Goal: Task Accomplishment & Management: Use online tool/utility

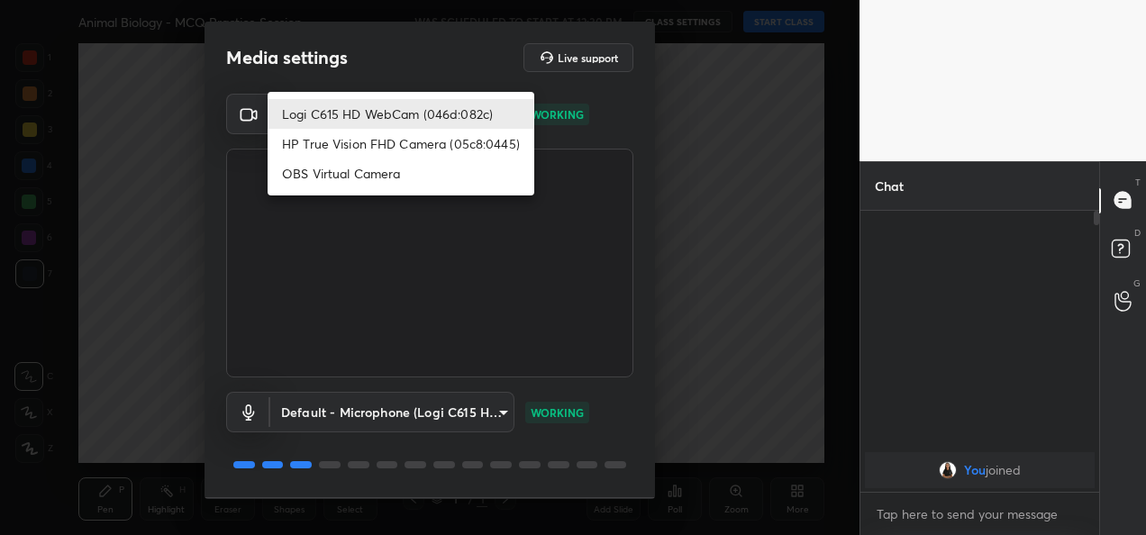
click at [501, 106] on body "1 2 3 4 5 6 7 C X Z C X Z E E Erase all H H Animal Biology - MCQ Practice Sessi…" at bounding box center [573, 267] width 1146 height 535
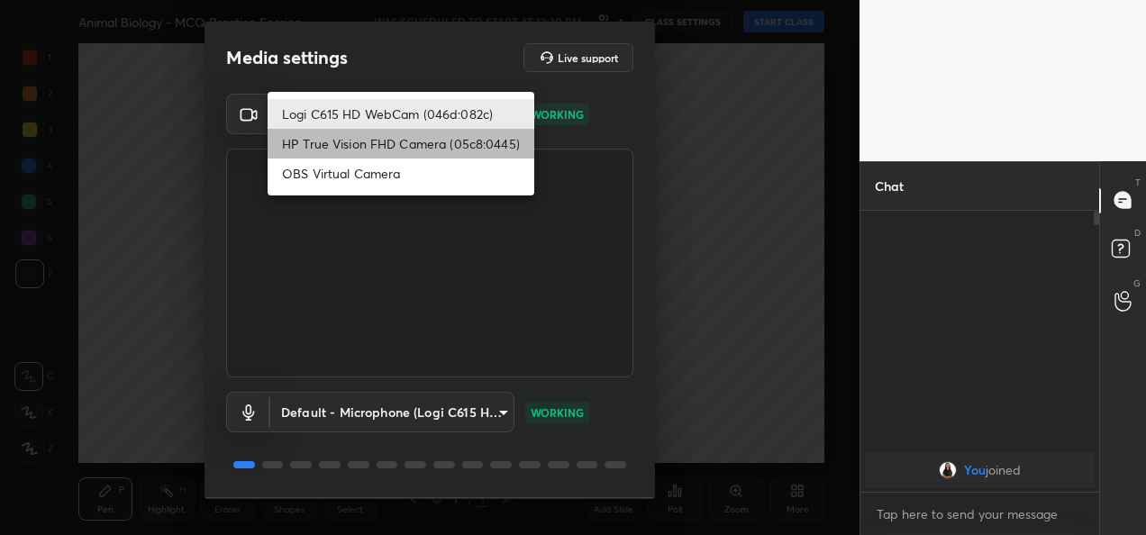
click at [461, 144] on li "HP True Vision FHD Camera (05c8:0445)" at bounding box center [401, 144] width 267 height 30
type input "bcf53276a89e7daf4ffafe53acaefef8a573b71029af250087ced6fea5ab325b"
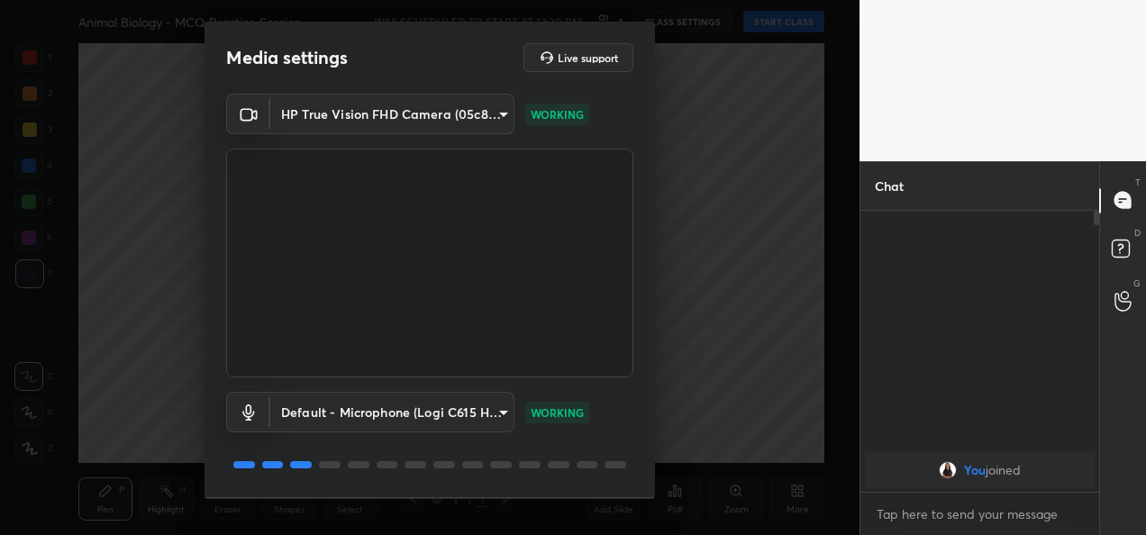
scroll to position [56, 0]
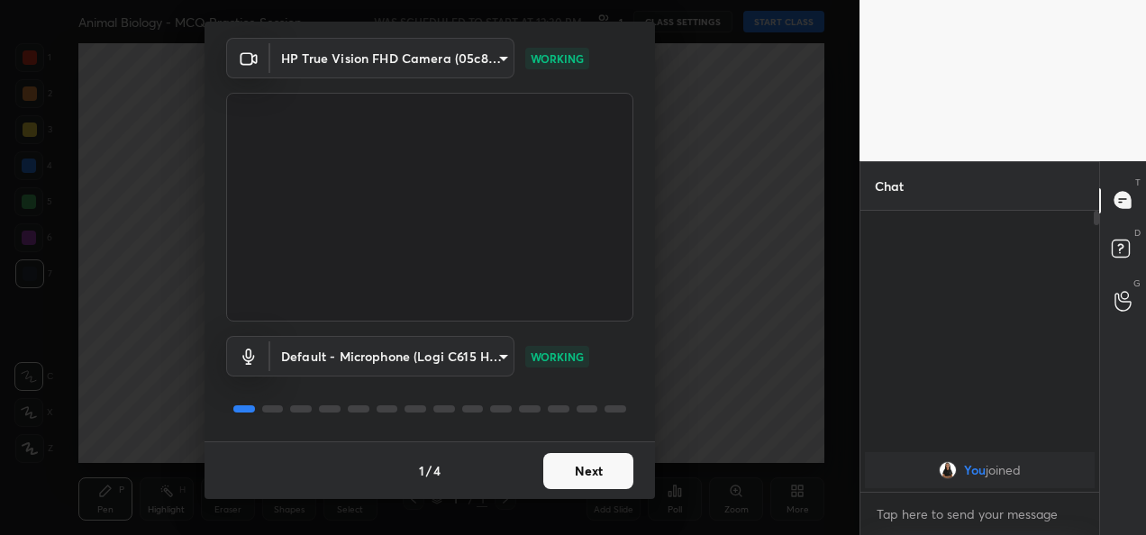
click at [584, 456] on button "Next" at bounding box center [588, 471] width 90 height 36
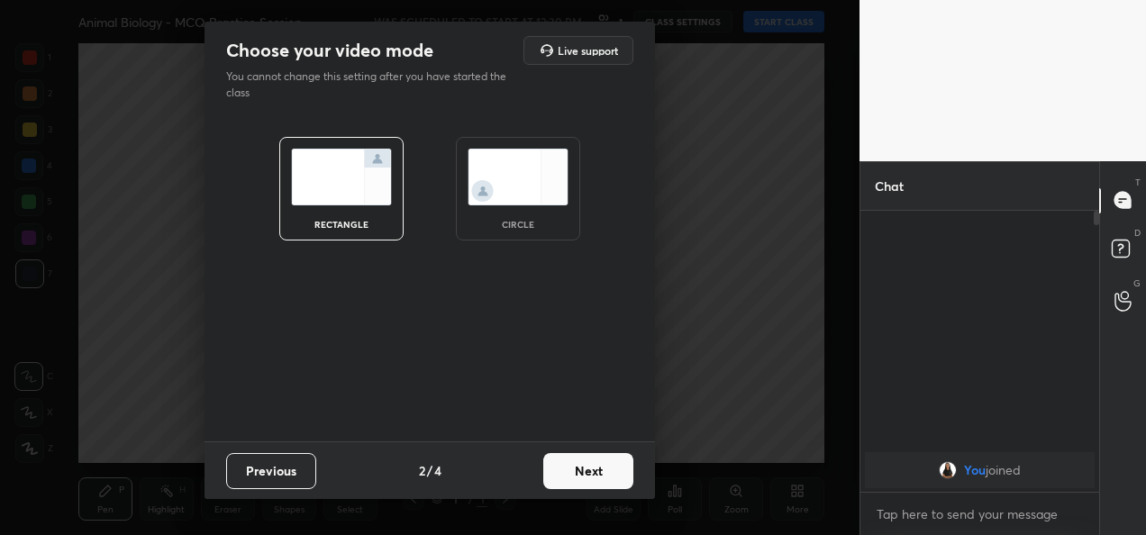
click at [578, 467] on button "Next" at bounding box center [588, 471] width 90 height 36
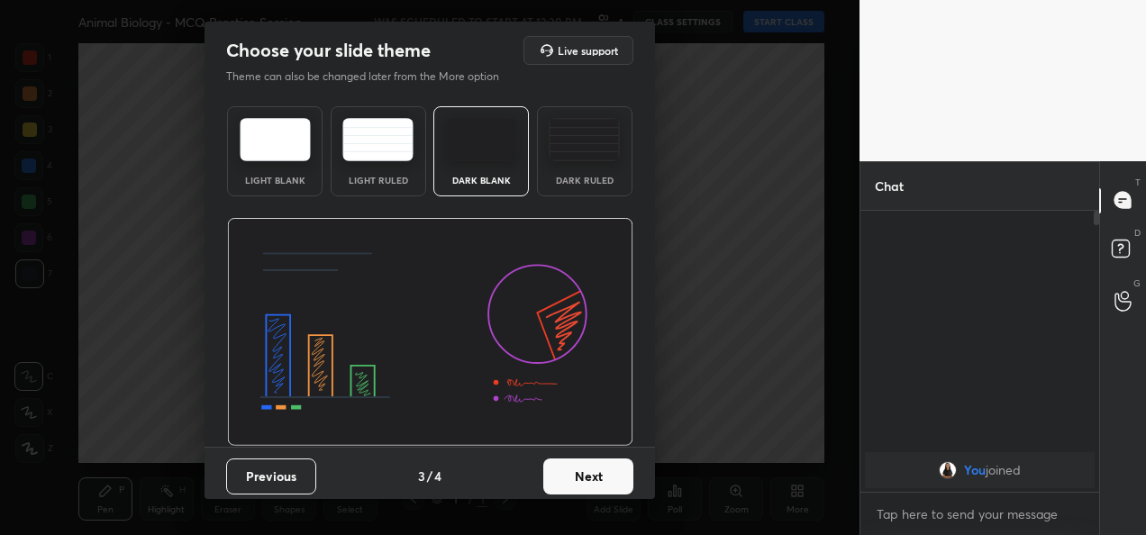
click at [578, 467] on button "Next" at bounding box center [588, 477] width 90 height 36
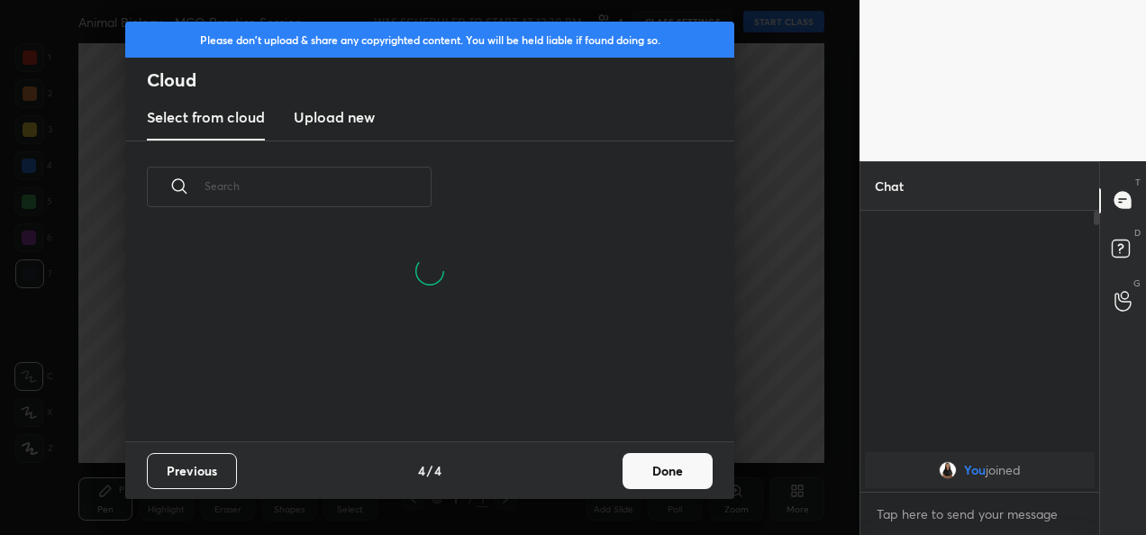
scroll to position [121, 579]
click at [684, 466] on button "Done" at bounding box center [668, 471] width 90 height 36
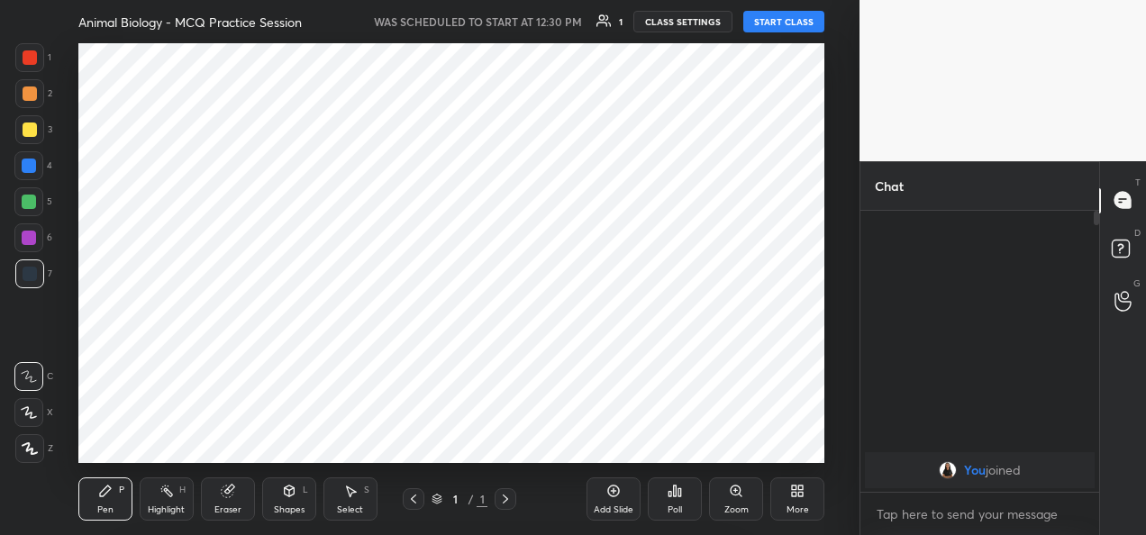
scroll to position [207, 579]
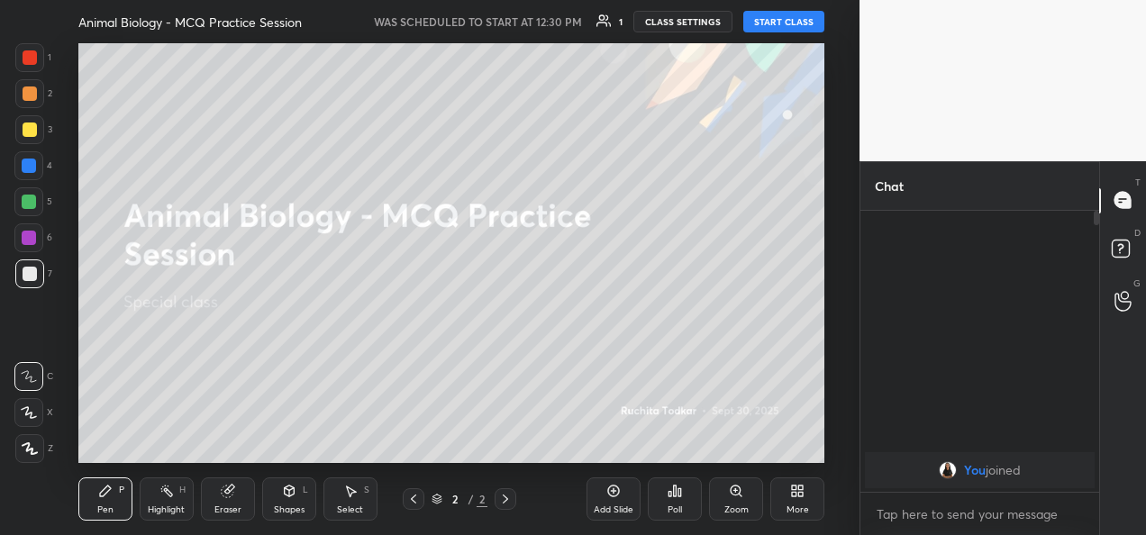
click at [761, 31] on button "START CLASS" at bounding box center [783, 22] width 81 height 22
click at [798, 506] on div "More" at bounding box center [798, 510] width 23 height 9
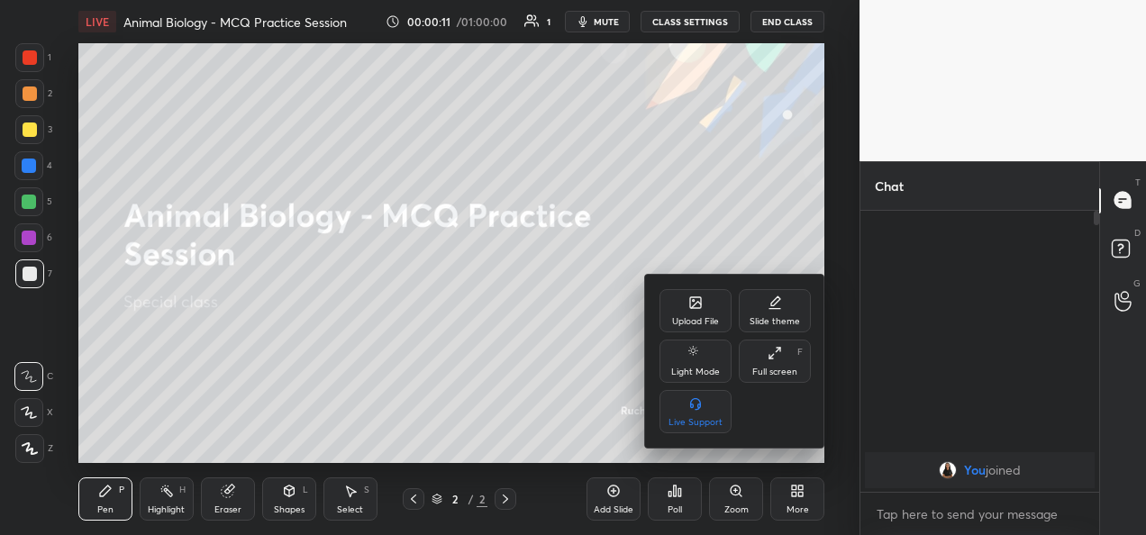
click at [694, 323] on div "Upload File" at bounding box center [695, 321] width 47 height 9
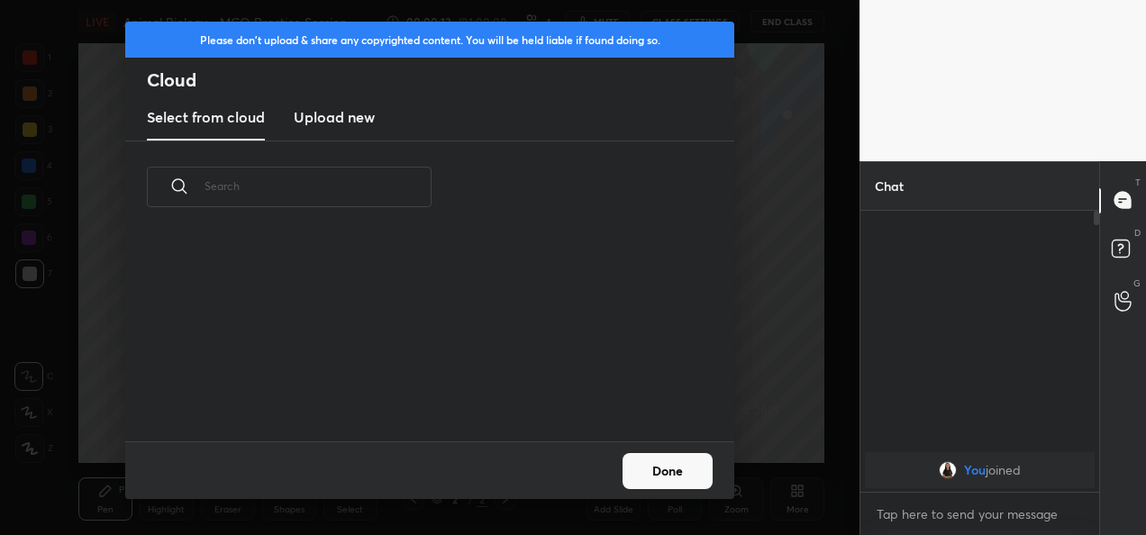
click at [322, 114] on h3 "Upload new" at bounding box center [334, 117] width 81 height 22
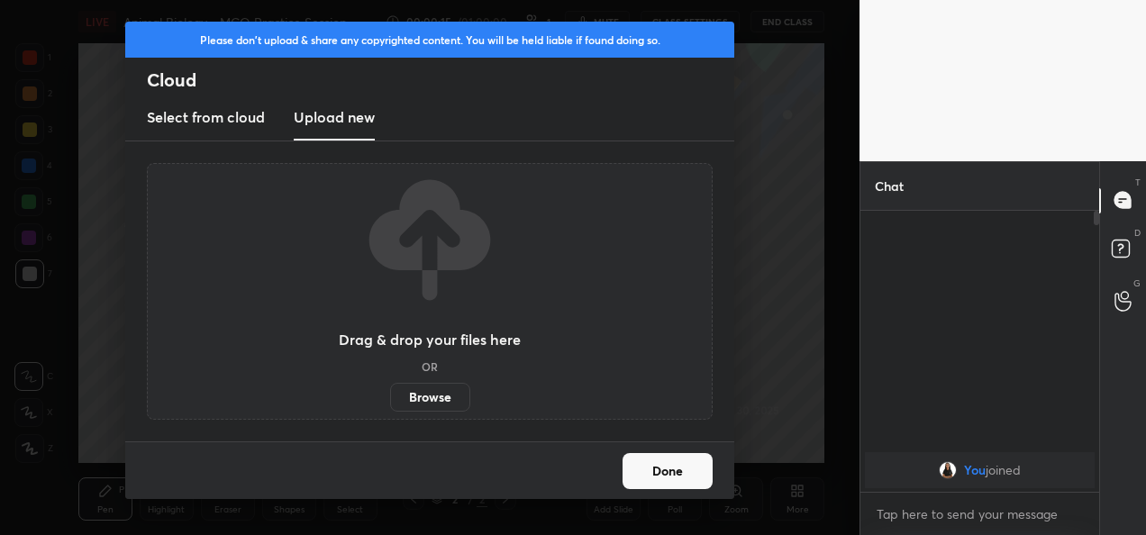
click at [416, 393] on label "Browse" at bounding box center [430, 397] width 80 height 29
click at [390, 393] on input "Browse" at bounding box center [390, 397] width 0 height 29
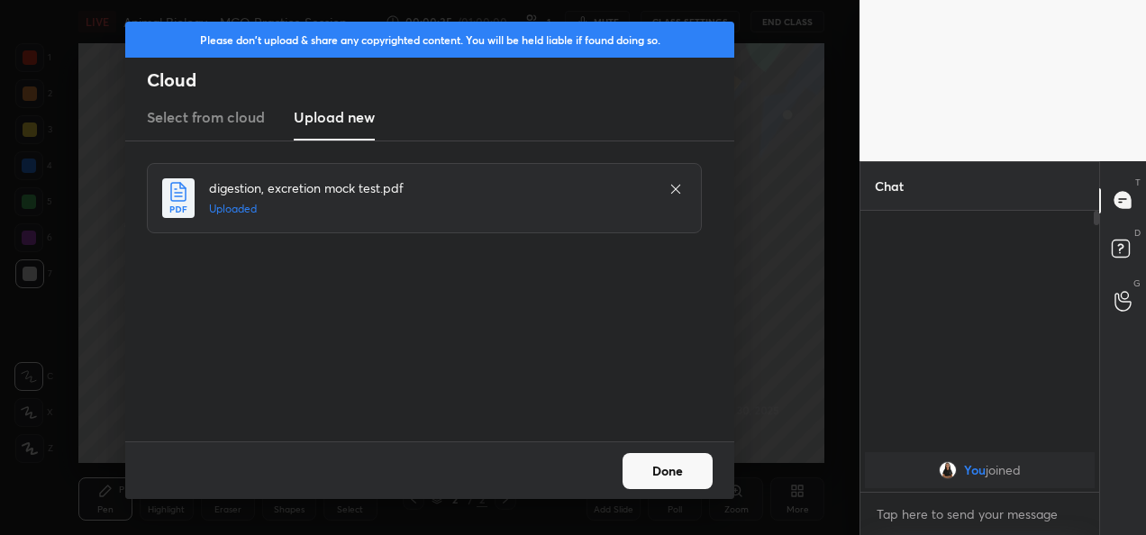
click at [663, 467] on button "Done" at bounding box center [668, 471] width 90 height 36
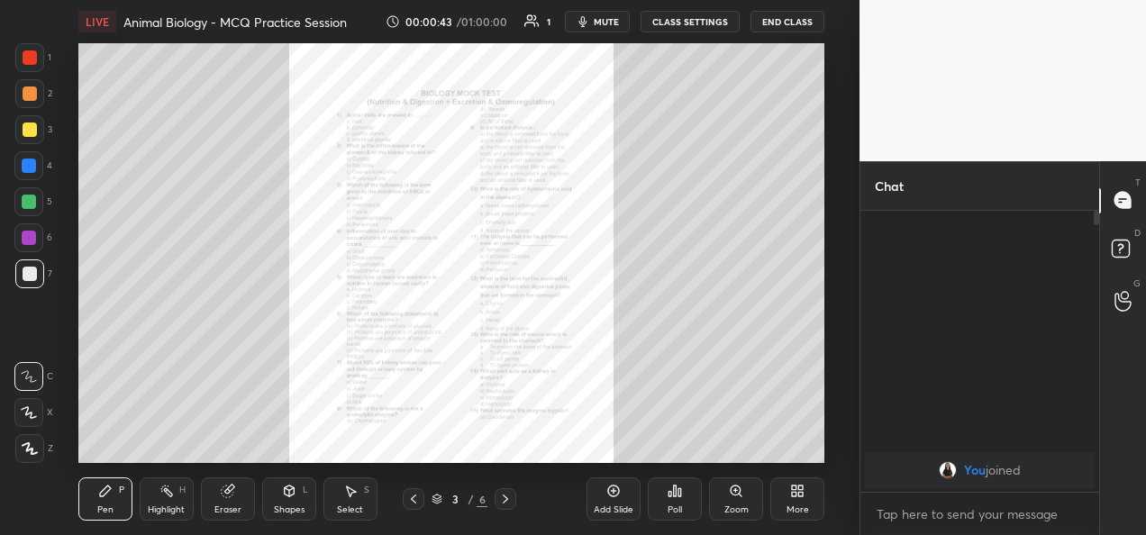
click at [789, 506] on div "More" at bounding box center [798, 510] width 23 height 9
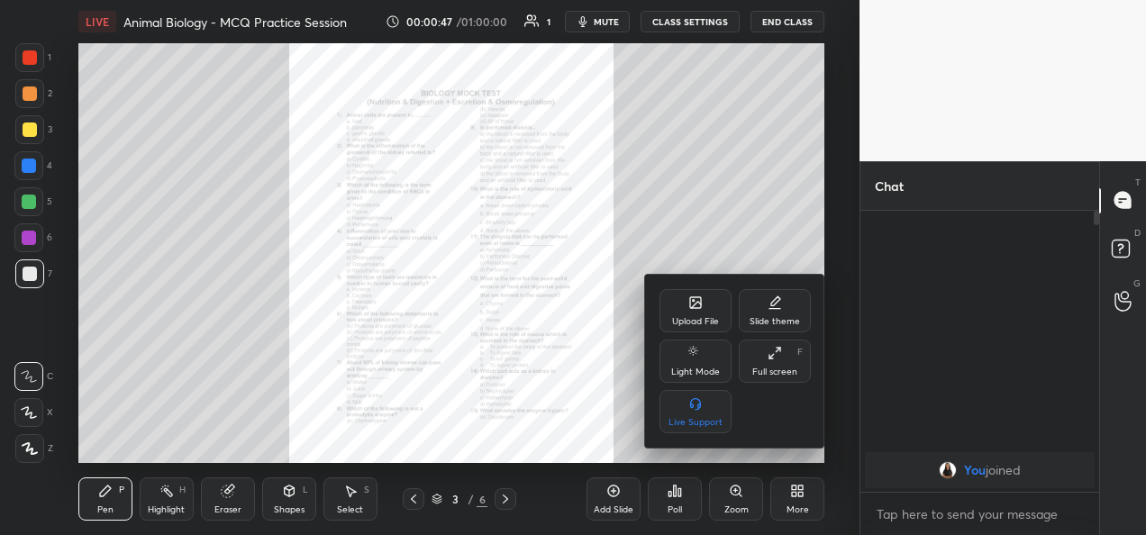
click at [768, 377] on div "Full screen" at bounding box center [774, 372] width 45 height 9
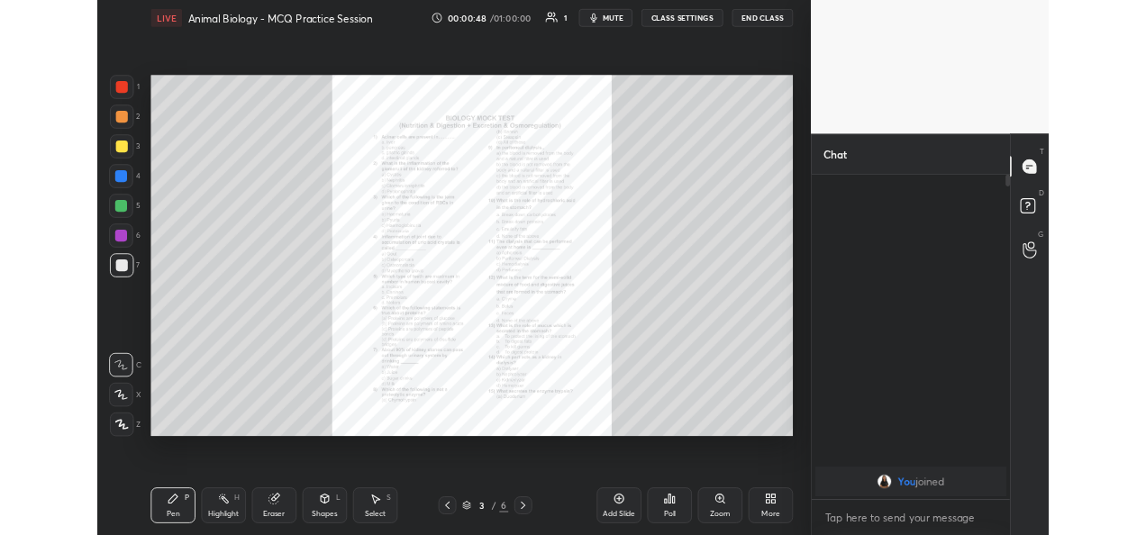
scroll to position [238, 235]
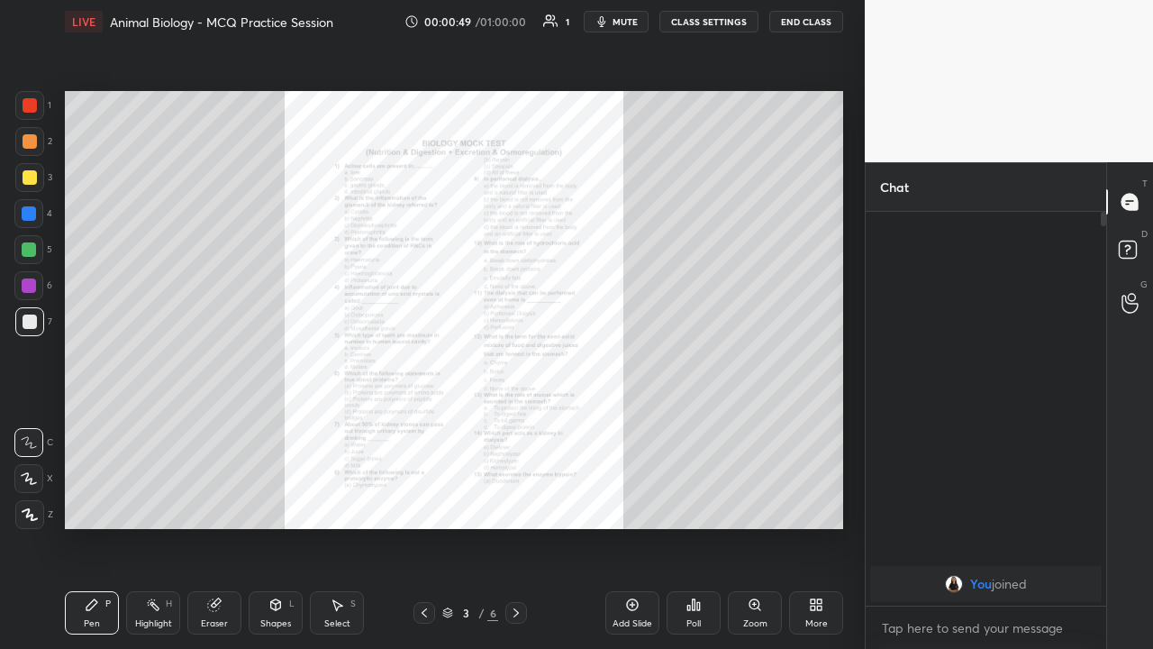
click at [755, 534] on div "Zoom" at bounding box center [755, 623] width 24 height 9
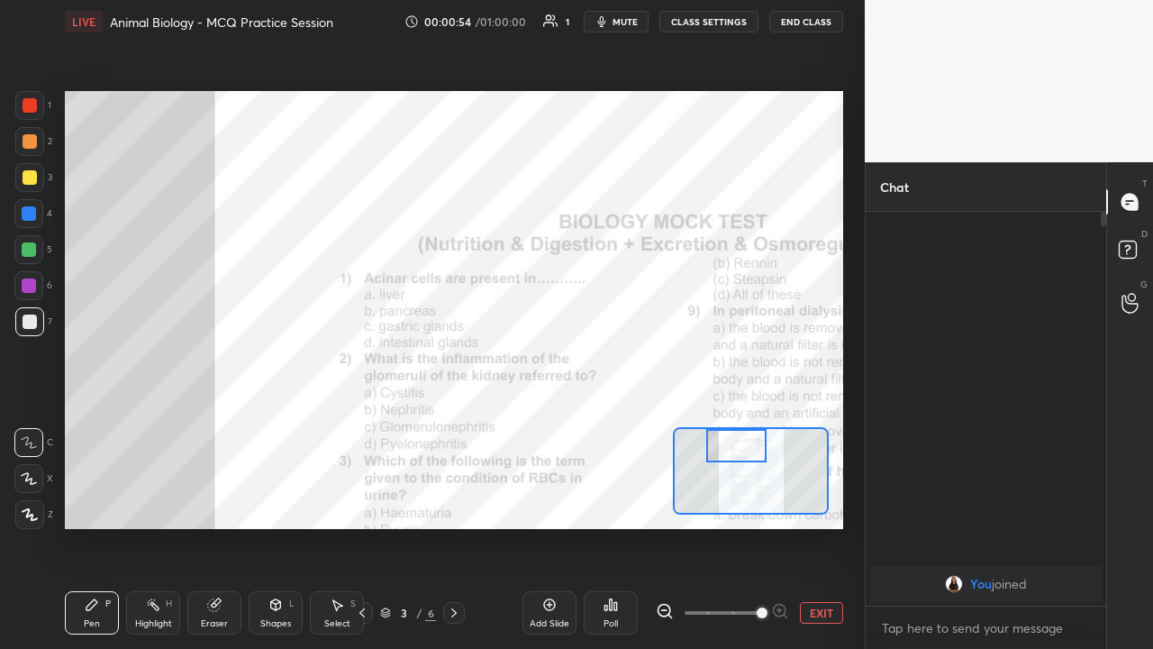
drag, startPoint x: 750, startPoint y: 473, endPoint x: 735, endPoint y: 442, distance: 33.9
click at [735, 442] on div at bounding box center [737, 445] width 61 height 33
click at [810, 534] on button "EXIT" at bounding box center [821, 613] width 43 height 22
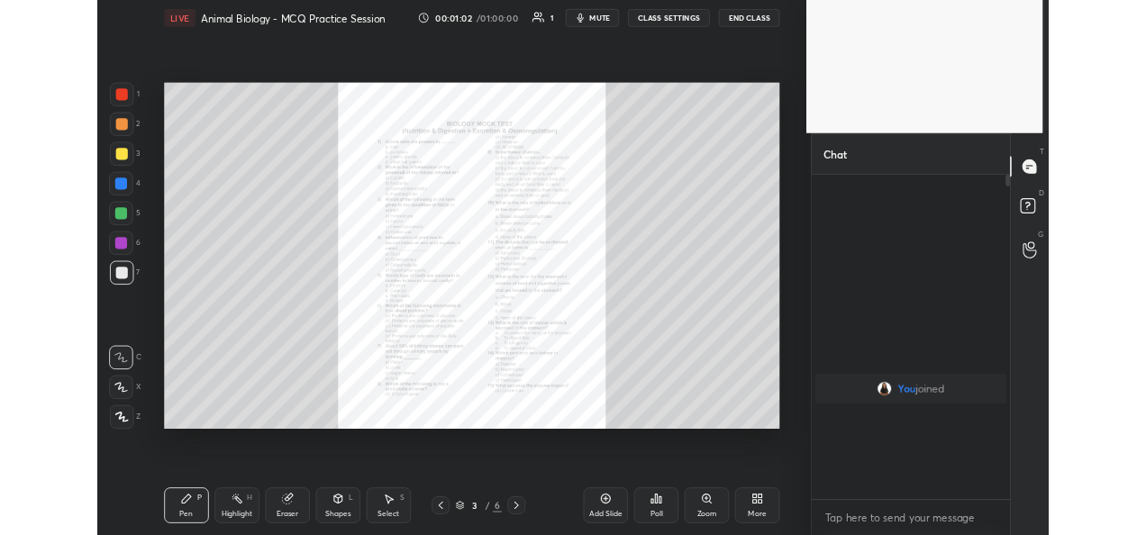
scroll to position [6, 6]
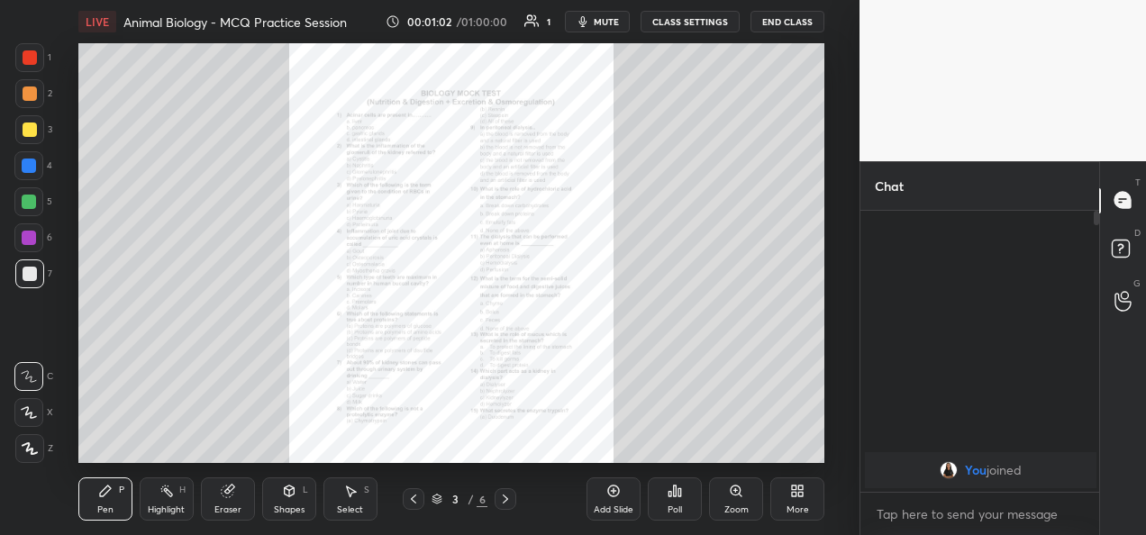
type textarea "x"
click at [666, 18] on button "CLASS SETTINGS" at bounding box center [690, 22] width 99 height 22
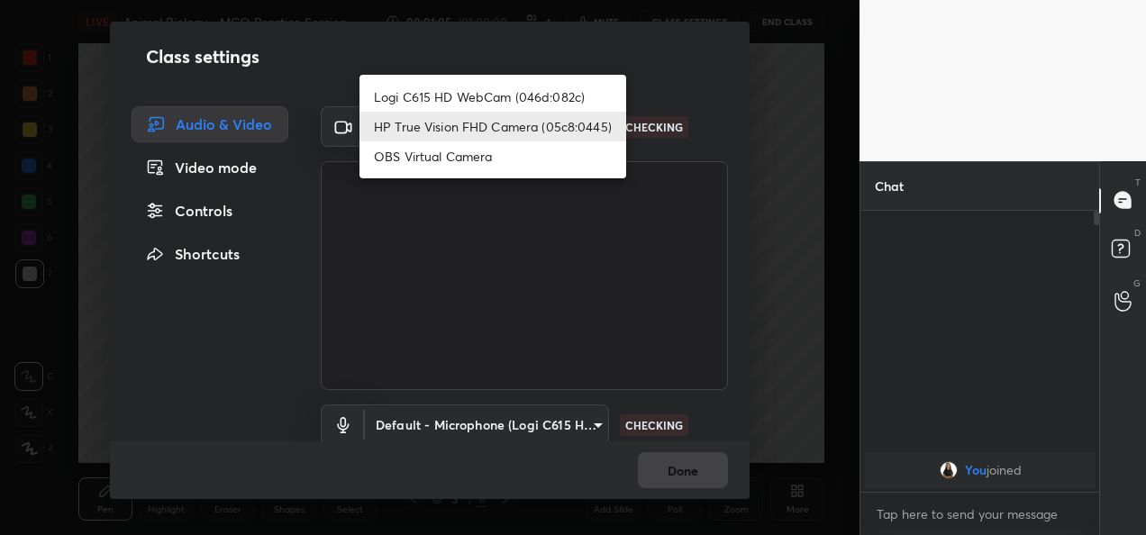
click at [537, 126] on body "1 2 3 4 5 6 7 C X Z C X Z E E Erase all H H LIVE Animal Biology - MCQ Practice …" at bounding box center [573, 267] width 1146 height 535
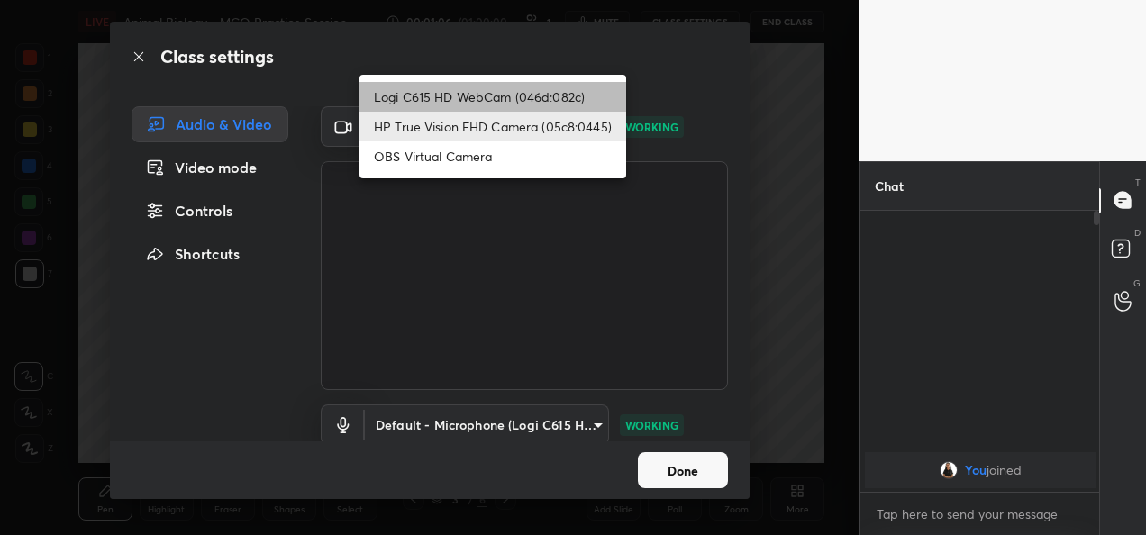
click at [510, 97] on li "Logi C615 HD WebCam (046d:082c)" at bounding box center [493, 97] width 267 height 30
type input "9a60a891c99e43c4f3b6c1c2af706b7568f7a8d24487825b1df04ecacc35332c"
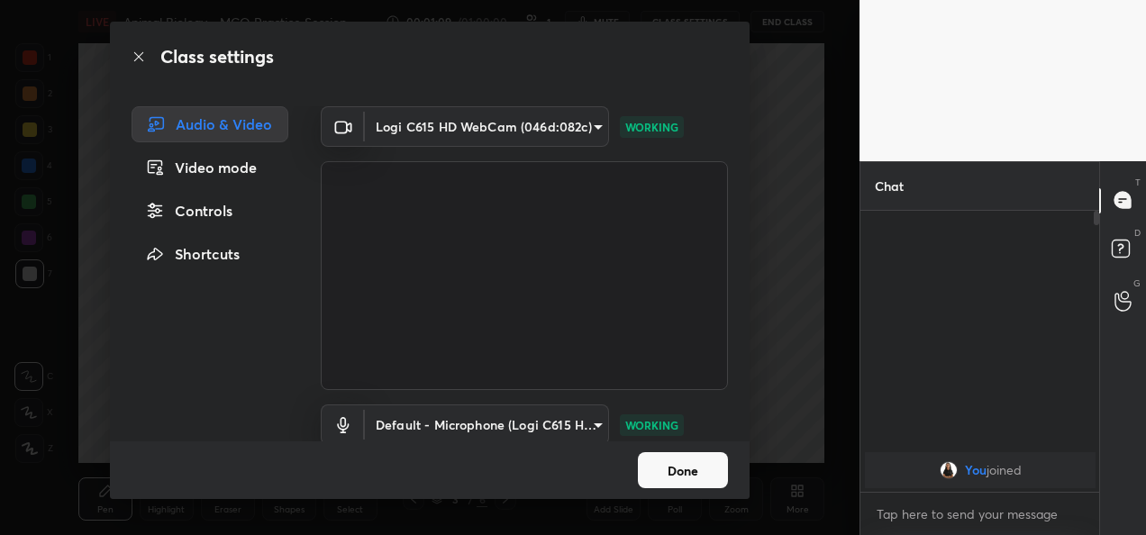
click at [696, 479] on button "Done" at bounding box center [683, 470] width 90 height 36
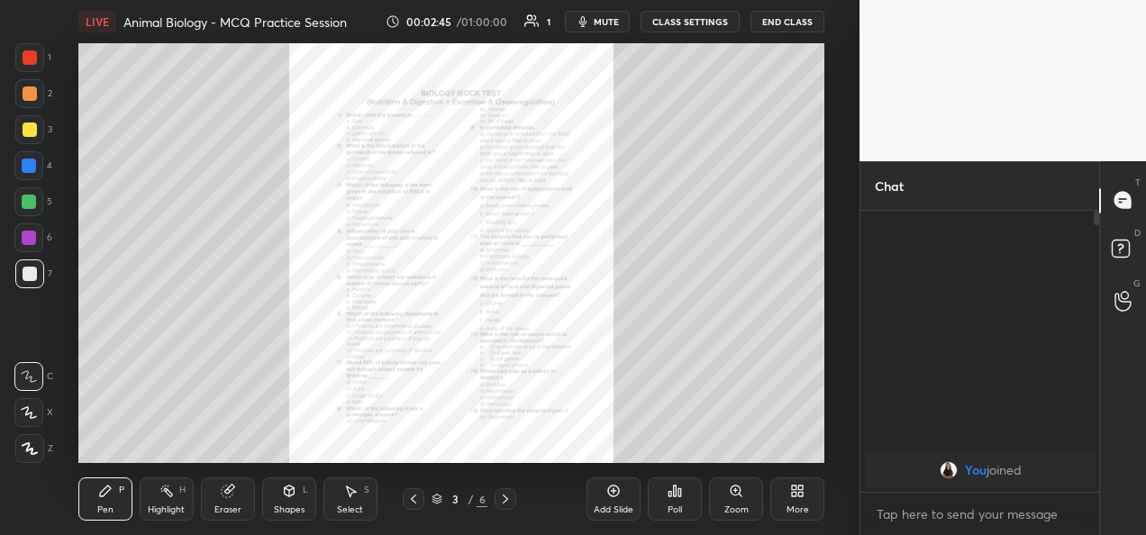
click at [799, 496] on icon at bounding box center [801, 494] width 5 height 5
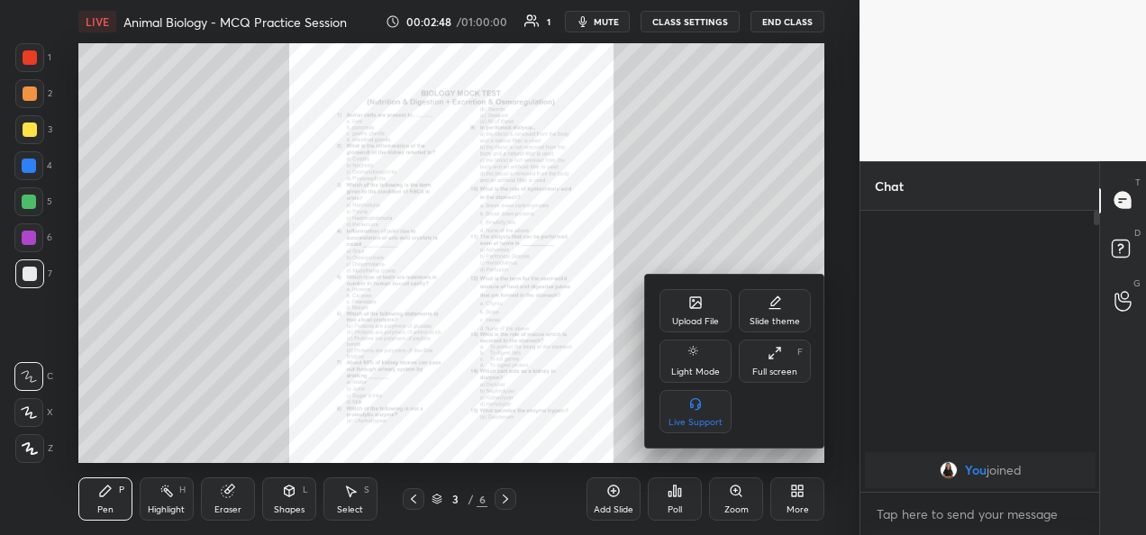
click at [734, 504] on div at bounding box center [573, 267] width 1146 height 535
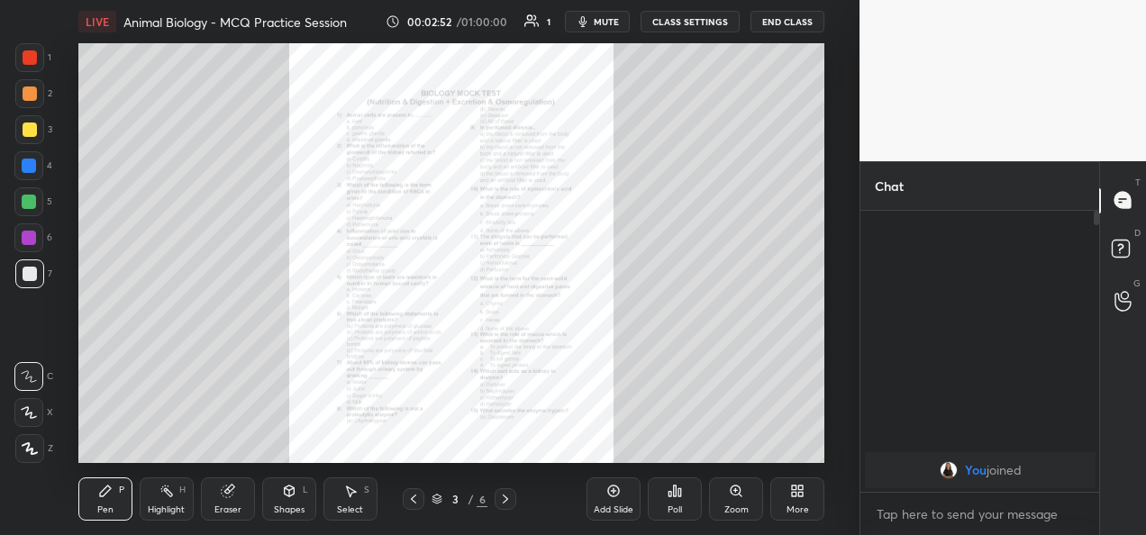
click at [743, 493] on div "Zoom" at bounding box center [736, 499] width 54 height 43
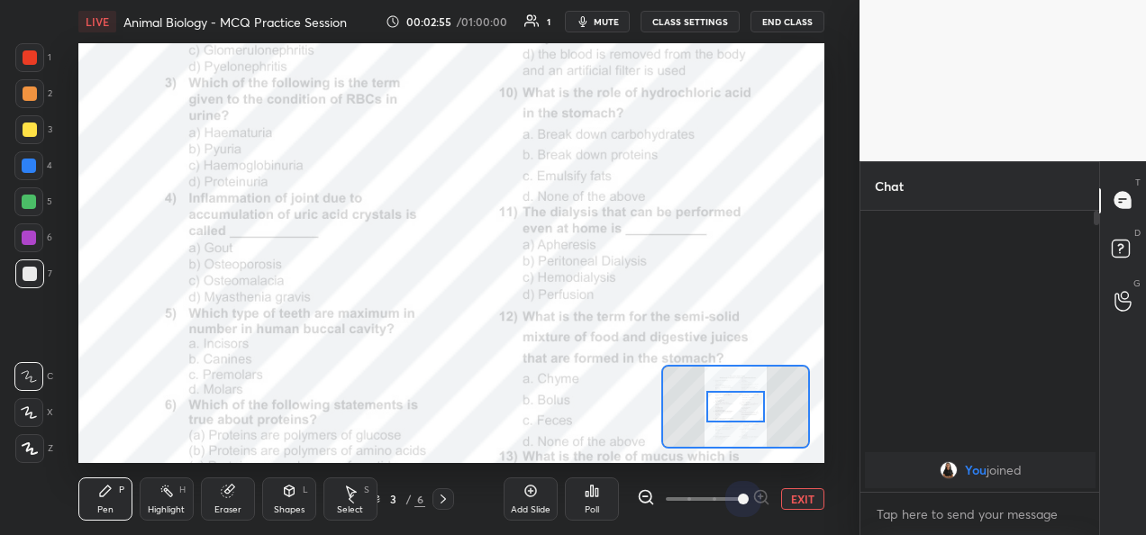
click at [738, 499] on span at bounding box center [704, 499] width 76 height 27
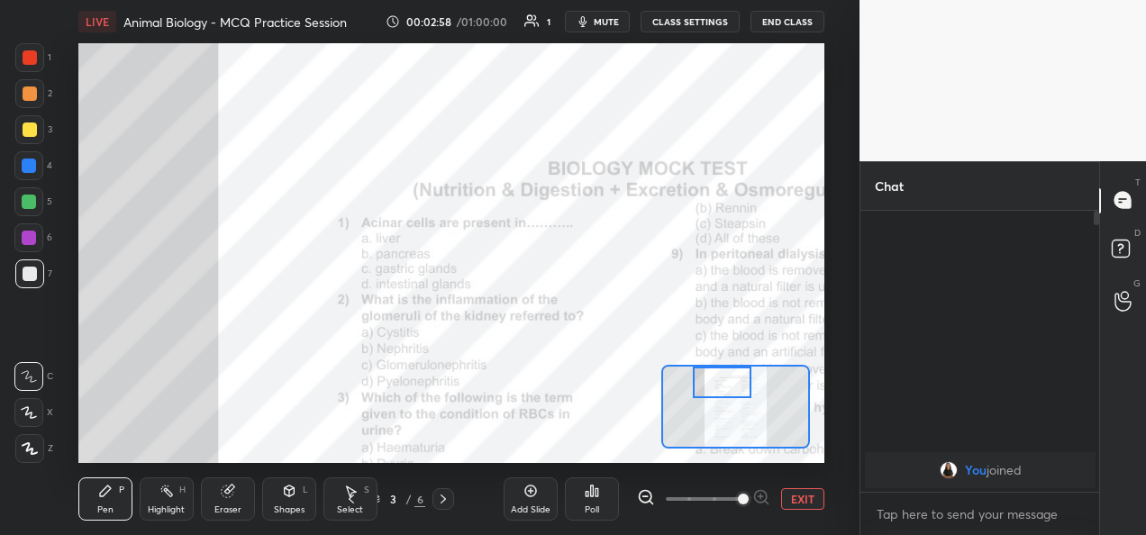
drag, startPoint x: 735, startPoint y: 416, endPoint x: 722, endPoint y: 375, distance: 43.6
click at [722, 375] on div at bounding box center [722, 383] width 59 height 32
click at [528, 503] on div "Add Slide" at bounding box center [531, 499] width 54 height 43
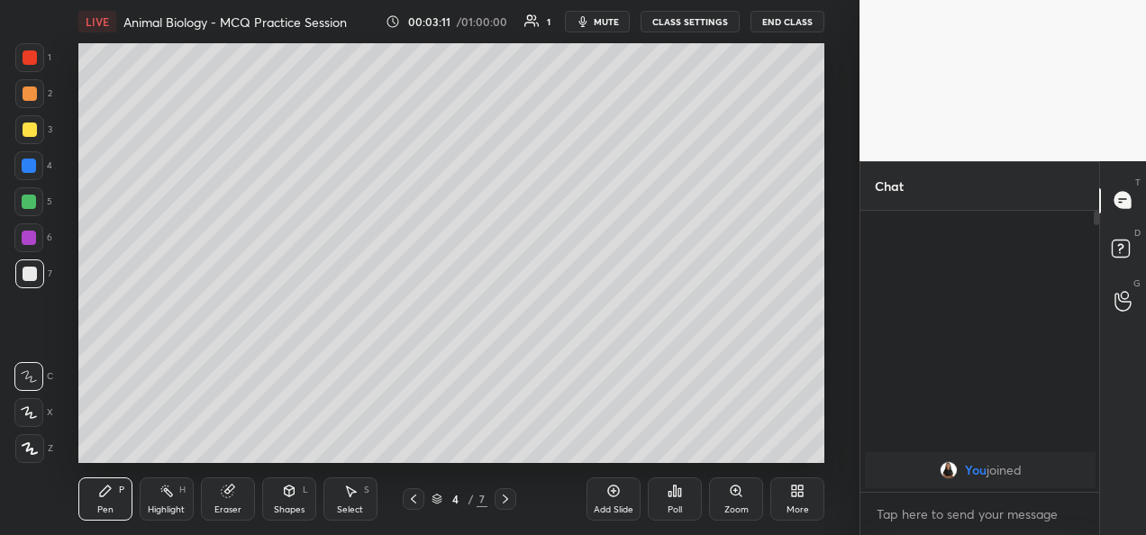
click at [30, 140] on div at bounding box center [29, 129] width 29 height 29
click at [31, 447] on icon at bounding box center [30, 448] width 16 height 13
click at [416, 503] on icon at bounding box center [413, 499] width 5 height 9
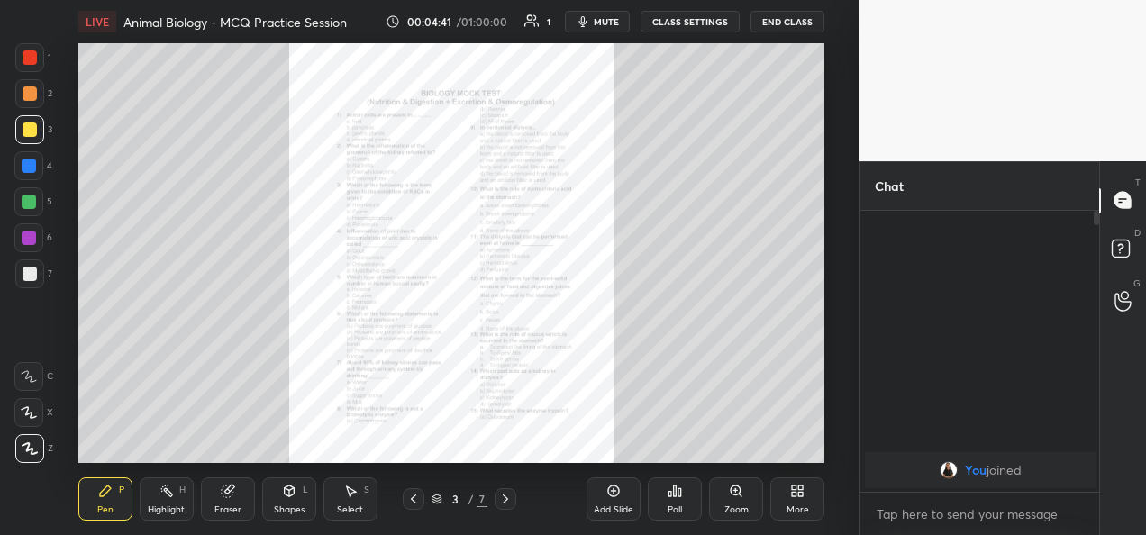
click at [734, 503] on div "Zoom" at bounding box center [736, 499] width 54 height 43
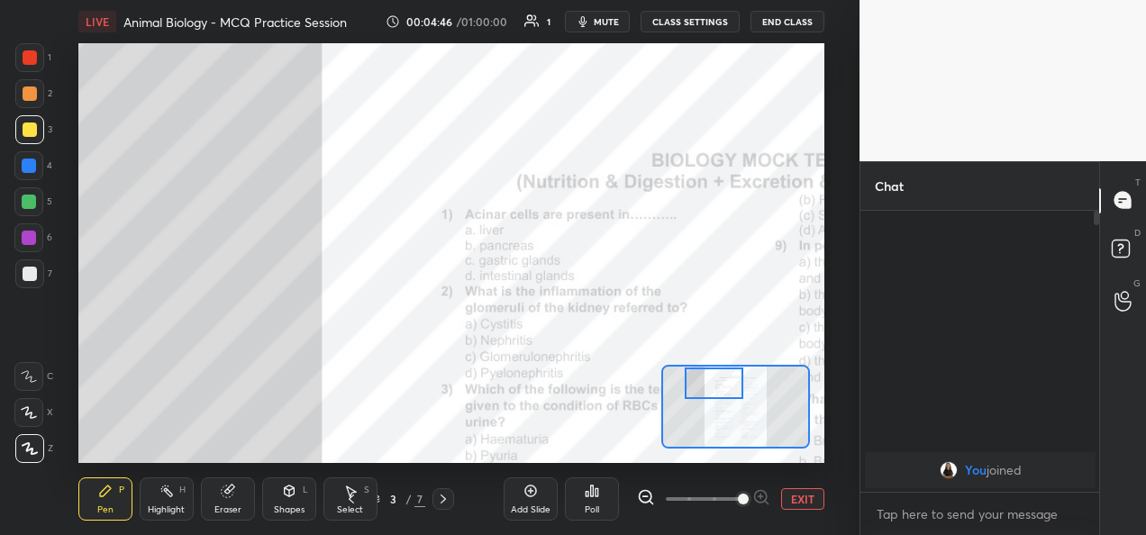
click at [26, 68] on div at bounding box center [29, 57] width 29 height 29
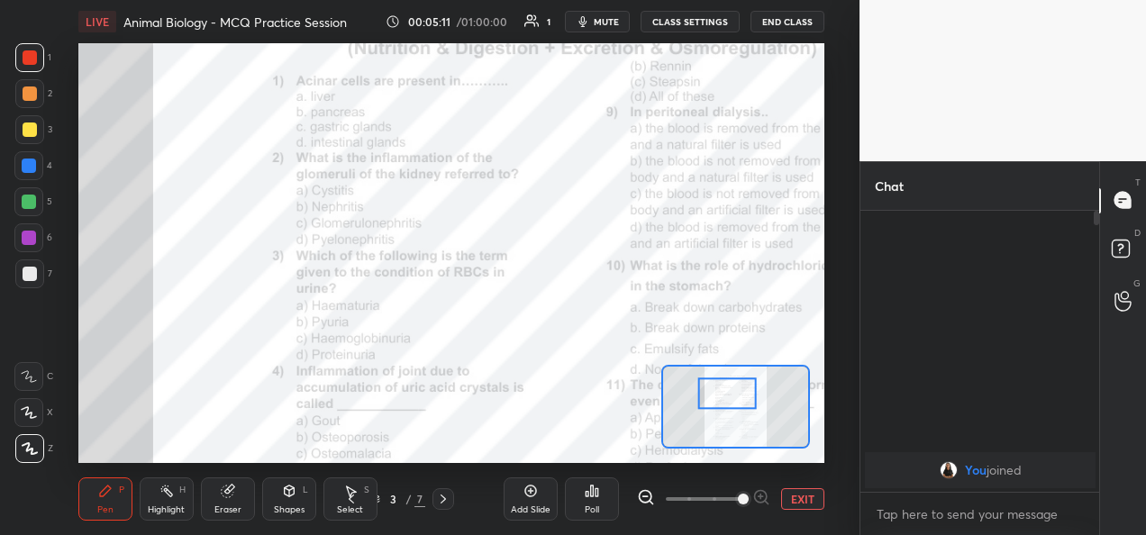
click at [25, 386] on div at bounding box center [28, 376] width 29 height 29
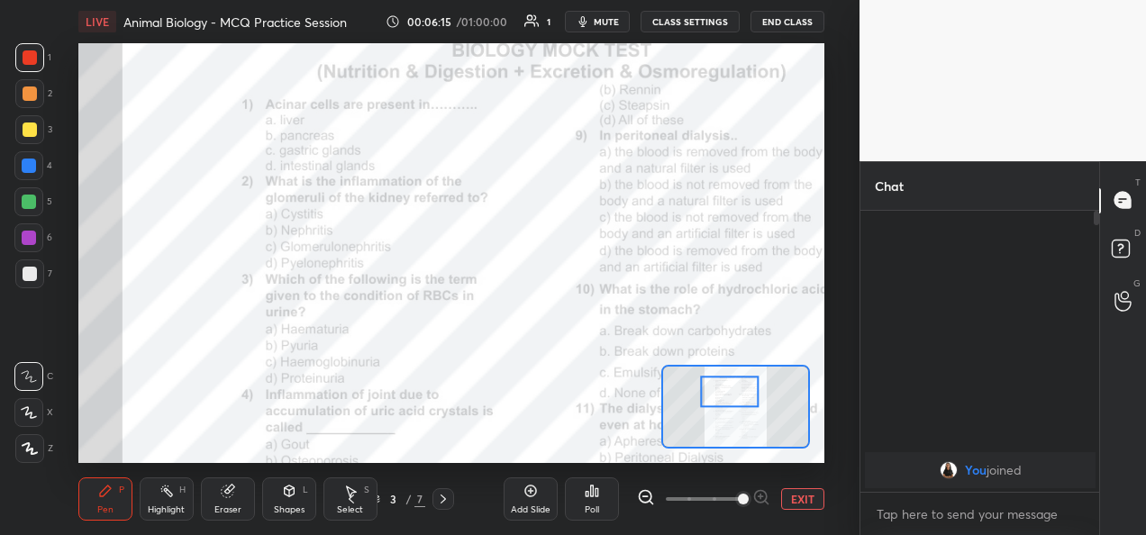
click at [762, 493] on div at bounding box center [703, 499] width 133 height 22
click at [764, 494] on div at bounding box center [703, 499] width 133 height 22
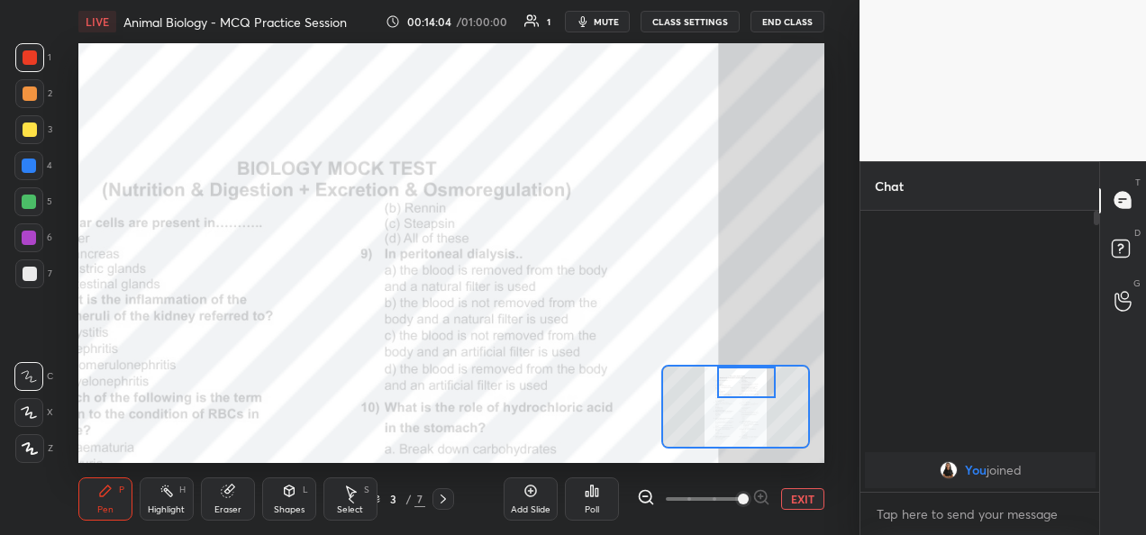
click at [696, 29] on button "CLASS SETTINGS" at bounding box center [690, 22] width 99 height 22
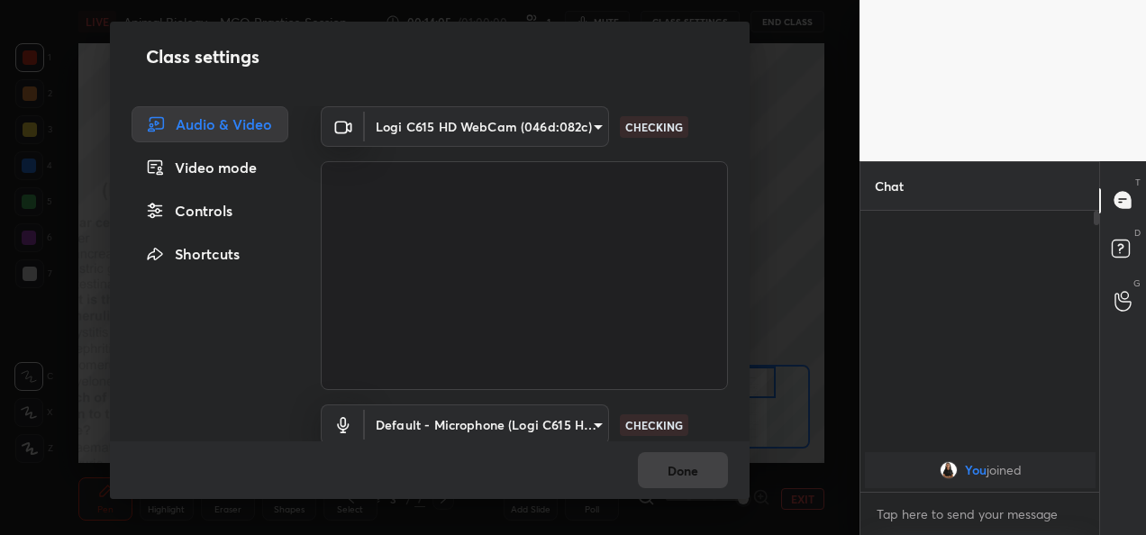
click at [575, 130] on body "1 2 3 4 5 6 7 C X Z C X Z E E Erase all H H LIVE Animal Biology - MCQ Practice …" at bounding box center [573, 267] width 1146 height 535
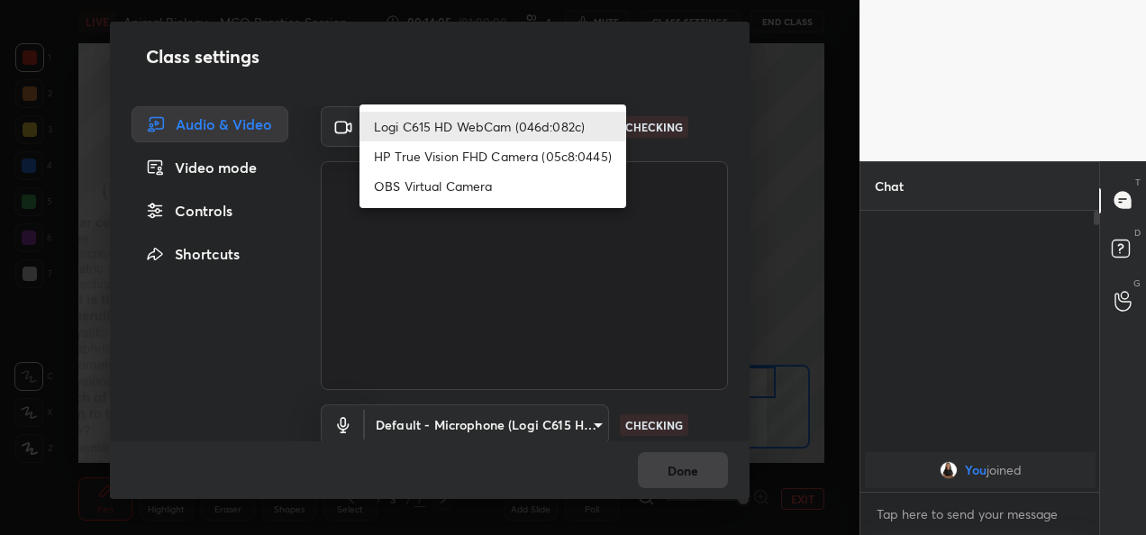
click at [541, 155] on li "HP True Vision FHD Camera (05c8:0445)" at bounding box center [493, 156] width 267 height 30
type input "bcf53276a89e7daf4ffafe53acaefef8a573b71029af250087ced6fea5ab325b"
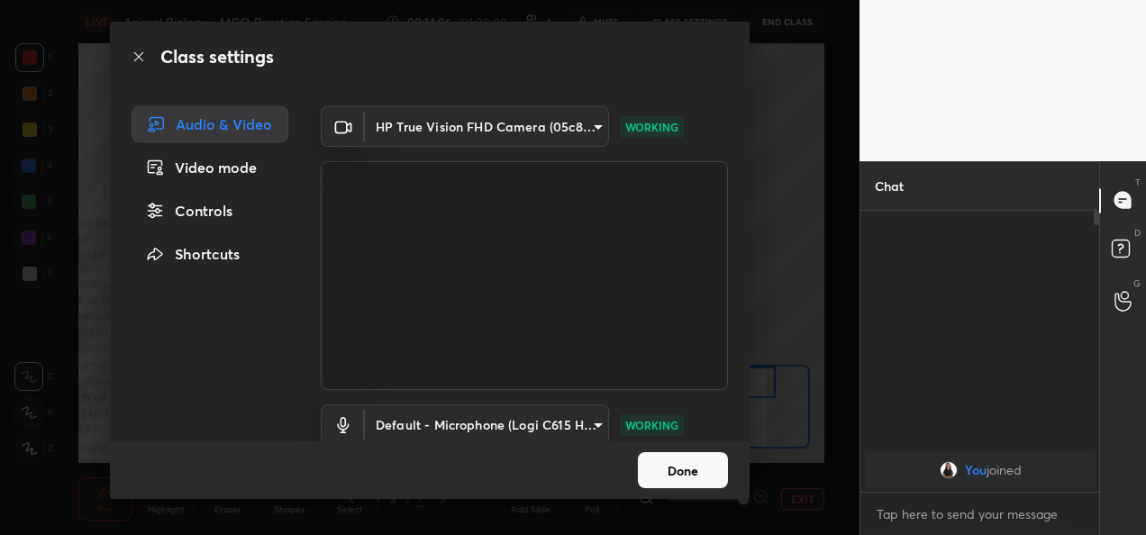
click at [707, 479] on button "Done" at bounding box center [683, 470] width 90 height 36
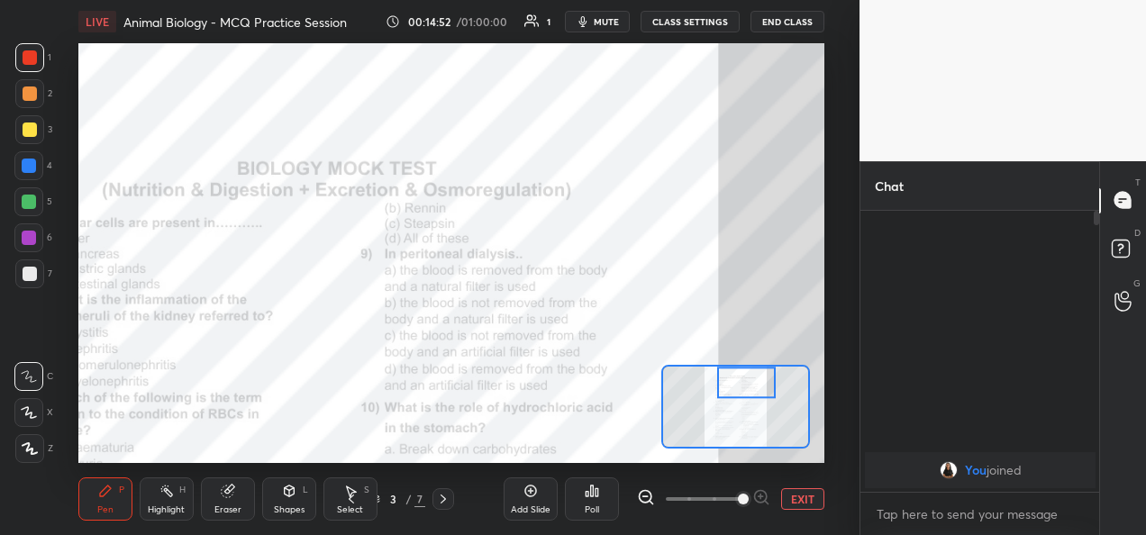
click at [707, 19] on button "CLASS SETTINGS" at bounding box center [690, 22] width 99 height 22
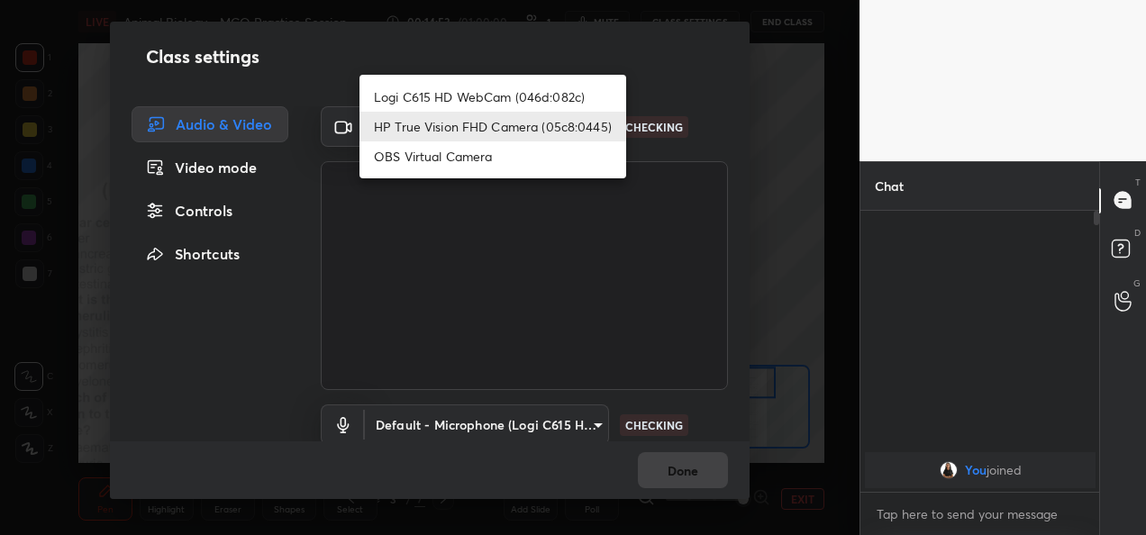
click at [545, 119] on body "1 2 3 4 5 6 7 C X Z C X Z E E Erase all H H LIVE Animal Biology - MCQ Practice …" at bounding box center [573, 267] width 1146 height 535
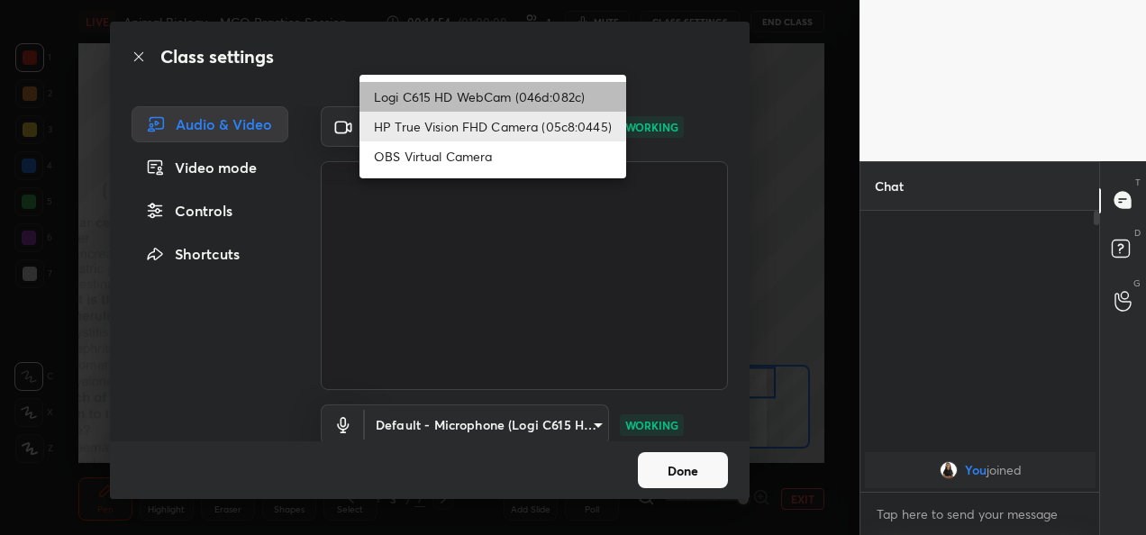
click at [524, 100] on li "Logi C615 HD WebCam (046d:082c)" at bounding box center [493, 97] width 267 height 30
type input "9a60a891c99e43c4f3b6c1c2af706b7568f7a8d24487825b1df04ecacc35332c"
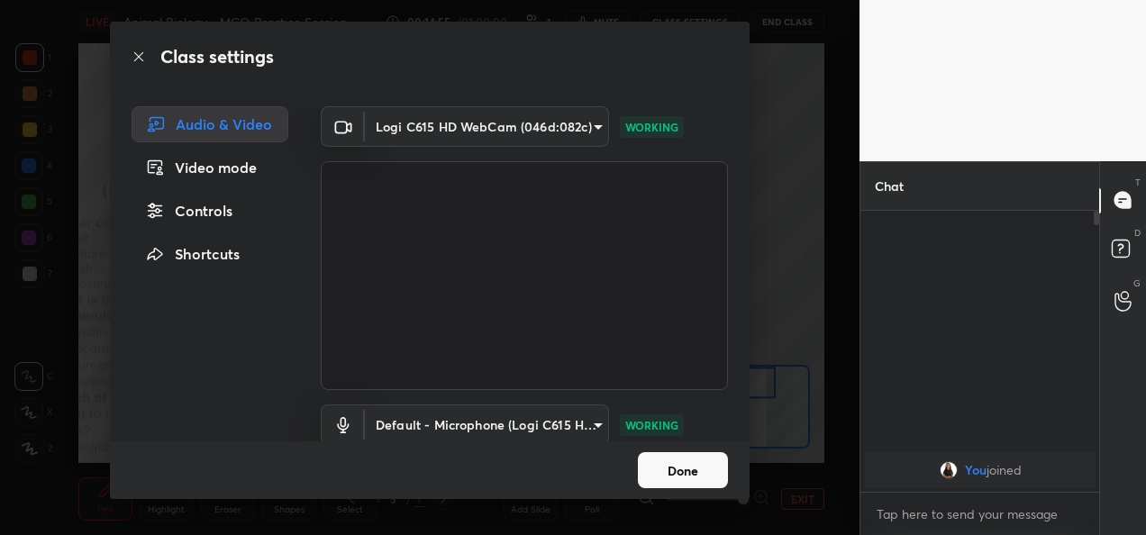
click at [703, 480] on button "Done" at bounding box center [683, 470] width 90 height 36
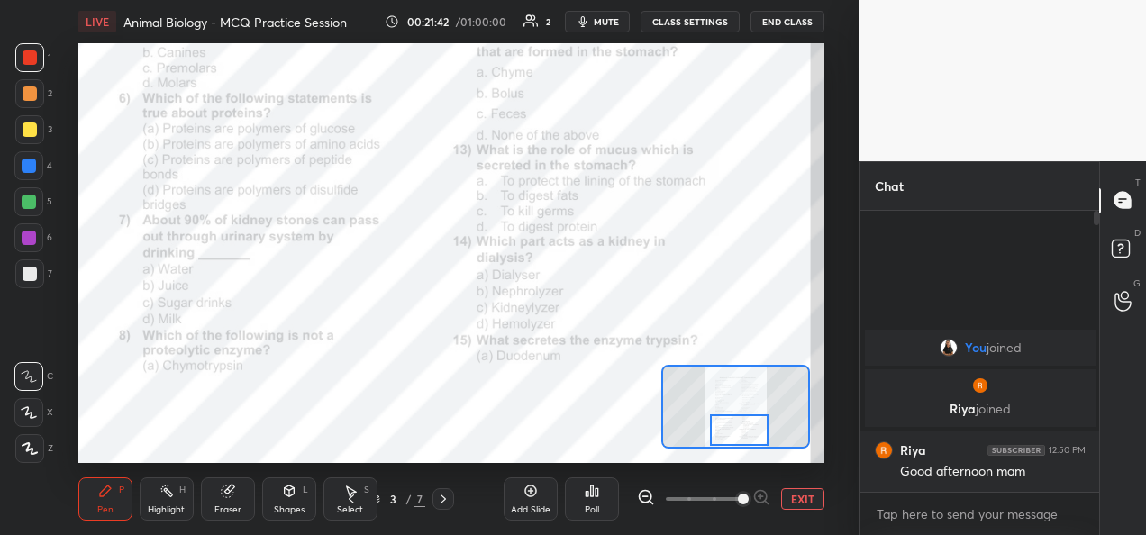
click at [738, 424] on div at bounding box center [739, 431] width 59 height 32
click at [734, 434] on div at bounding box center [739, 431] width 59 height 32
click at [442, 499] on icon at bounding box center [443, 499] width 14 height 14
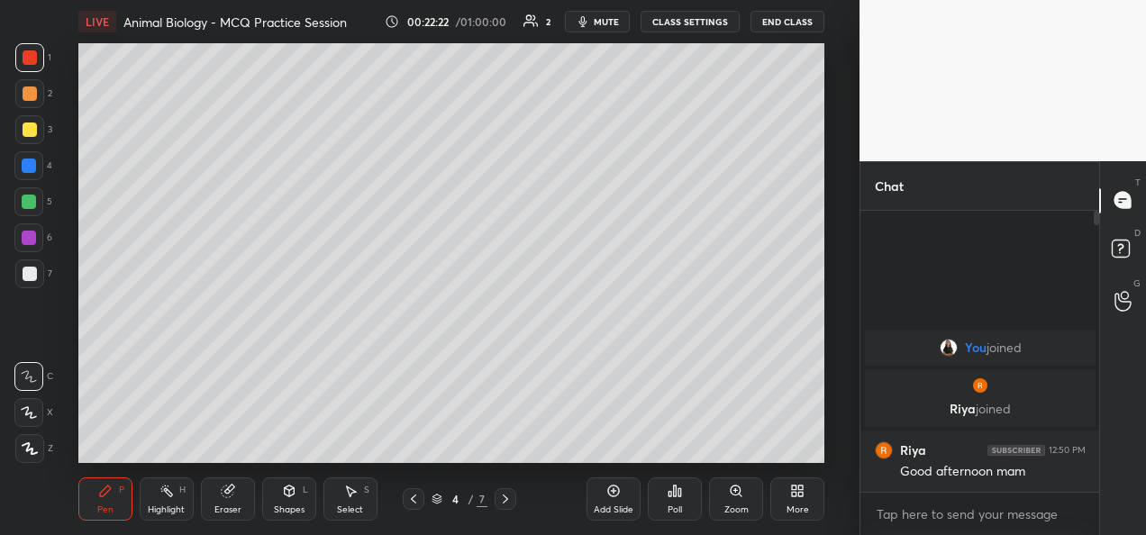
click at [508, 497] on icon at bounding box center [505, 499] width 14 height 14
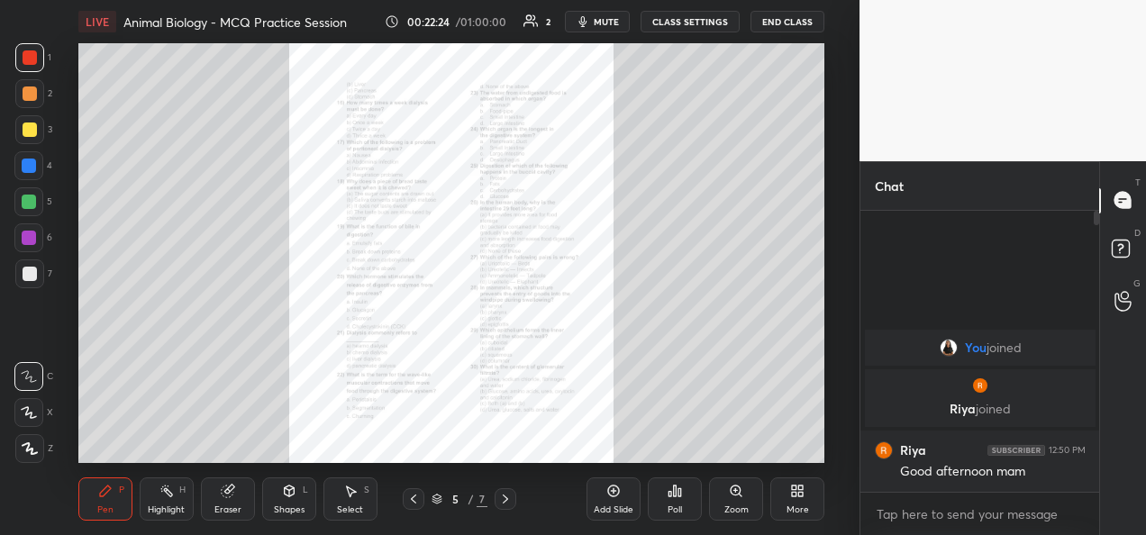
click at [726, 507] on div "Zoom" at bounding box center [737, 510] width 24 height 9
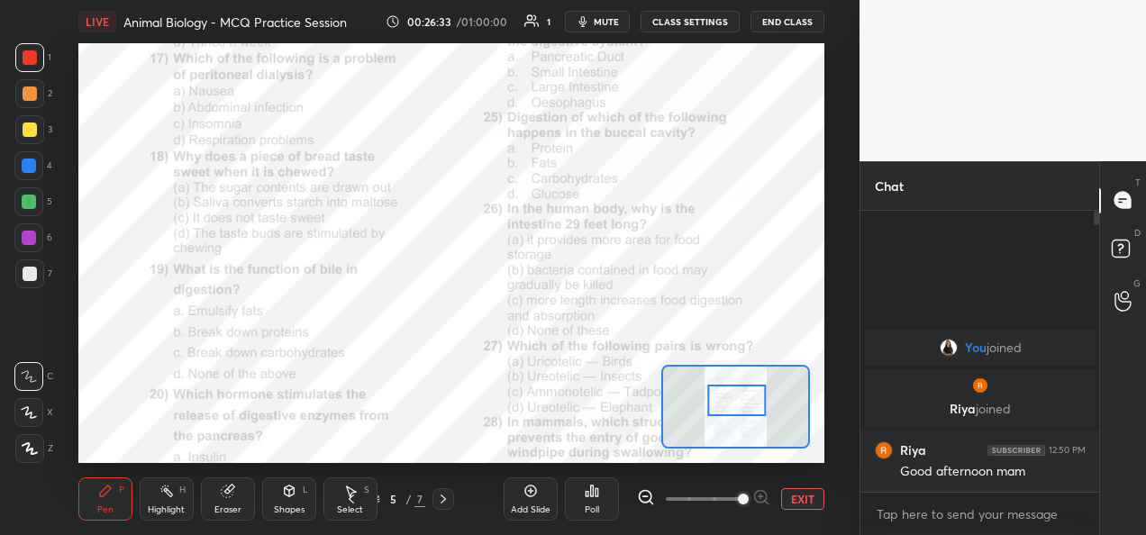
click at [743, 415] on div at bounding box center [736, 401] width 59 height 32
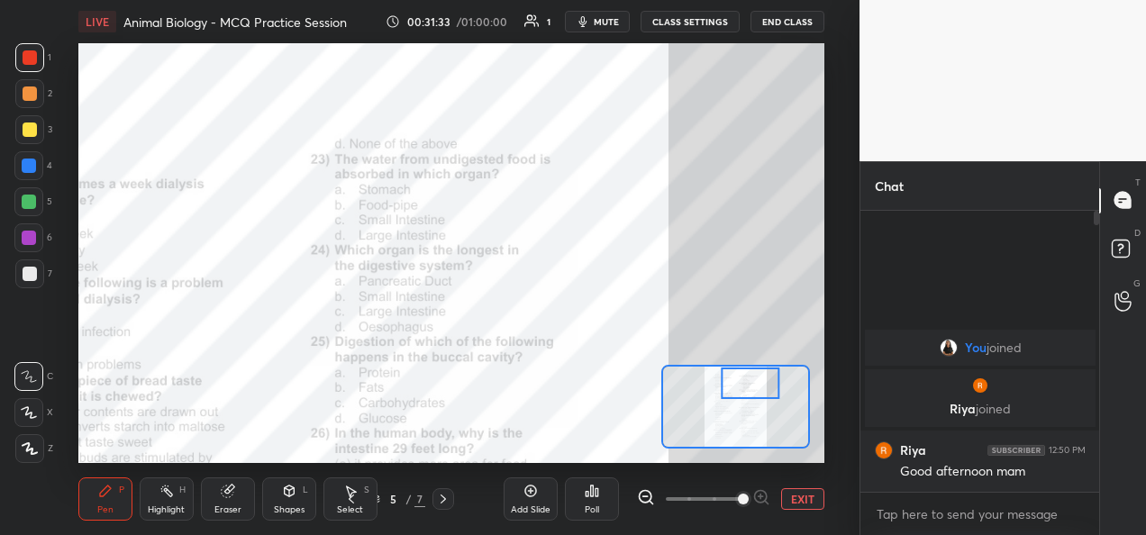
click at [737, 396] on div at bounding box center [750, 384] width 59 height 32
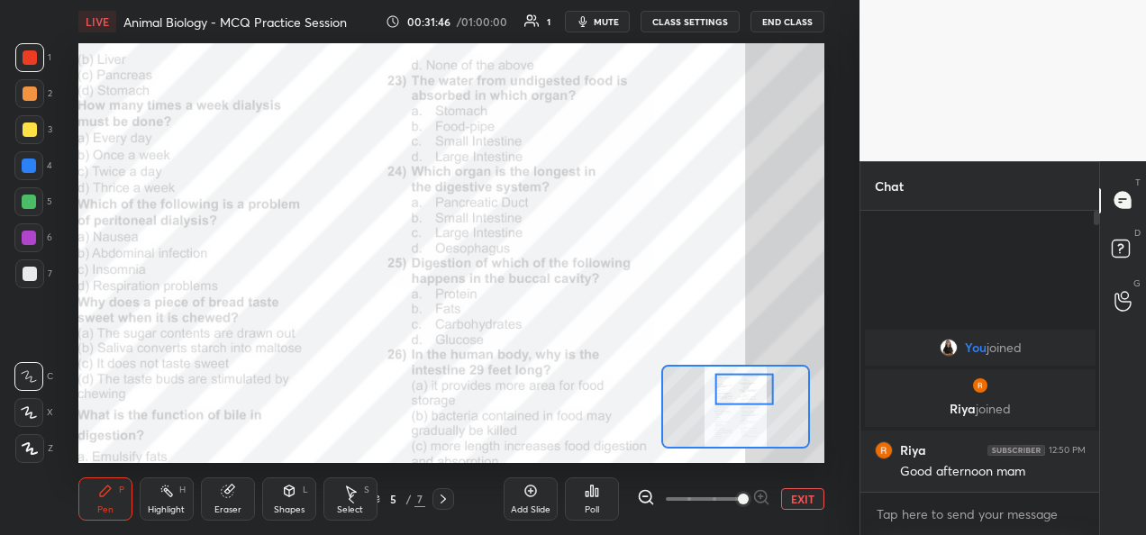
click at [110, 496] on icon at bounding box center [105, 491] width 14 height 14
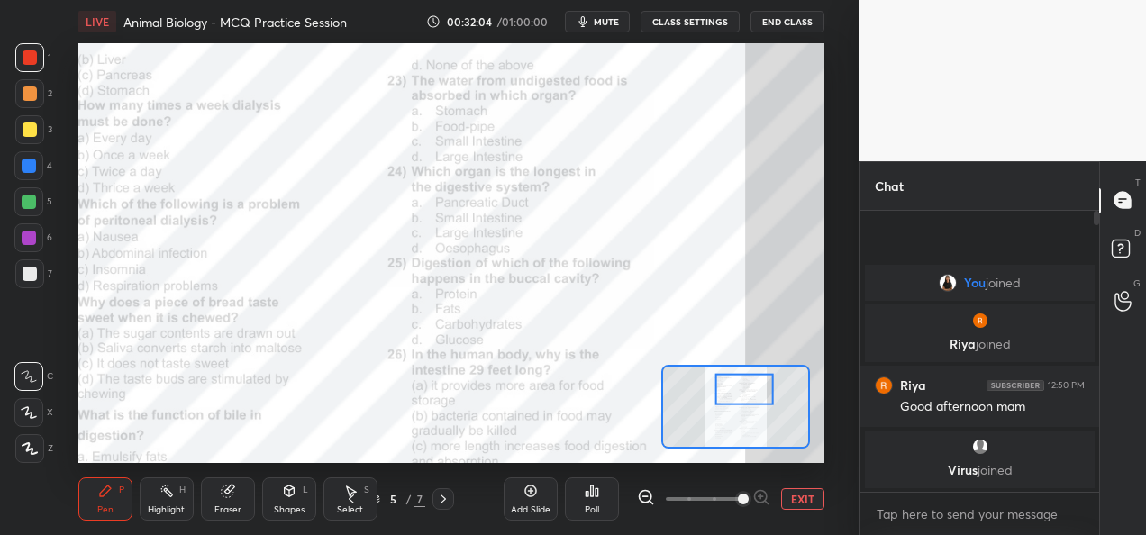
scroll to position [89695, 89327]
click at [29, 169] on div at bounding box center [29, 166] width 14 height 14
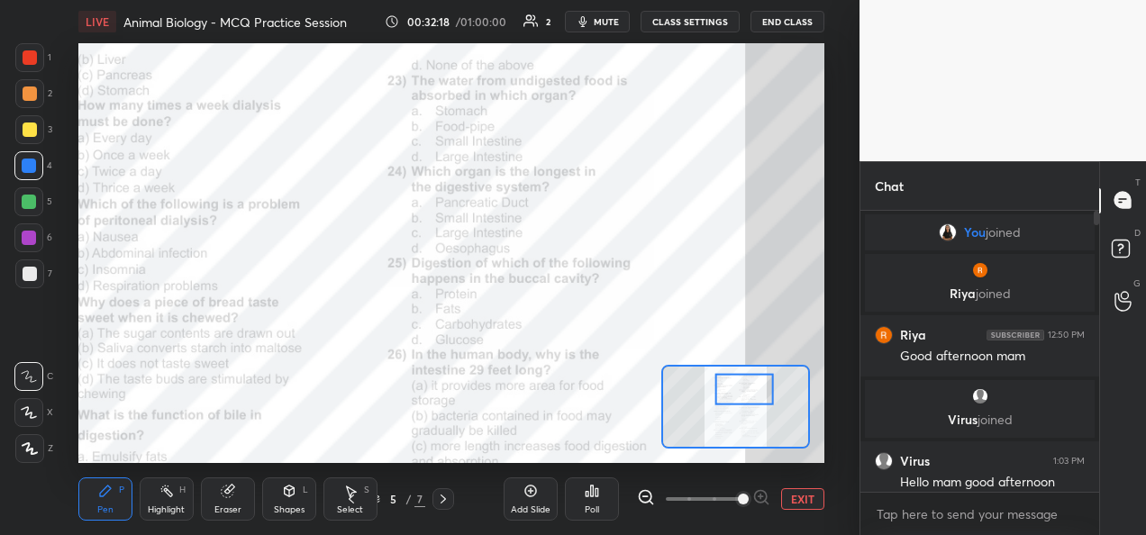
scroll to position [11, 0]
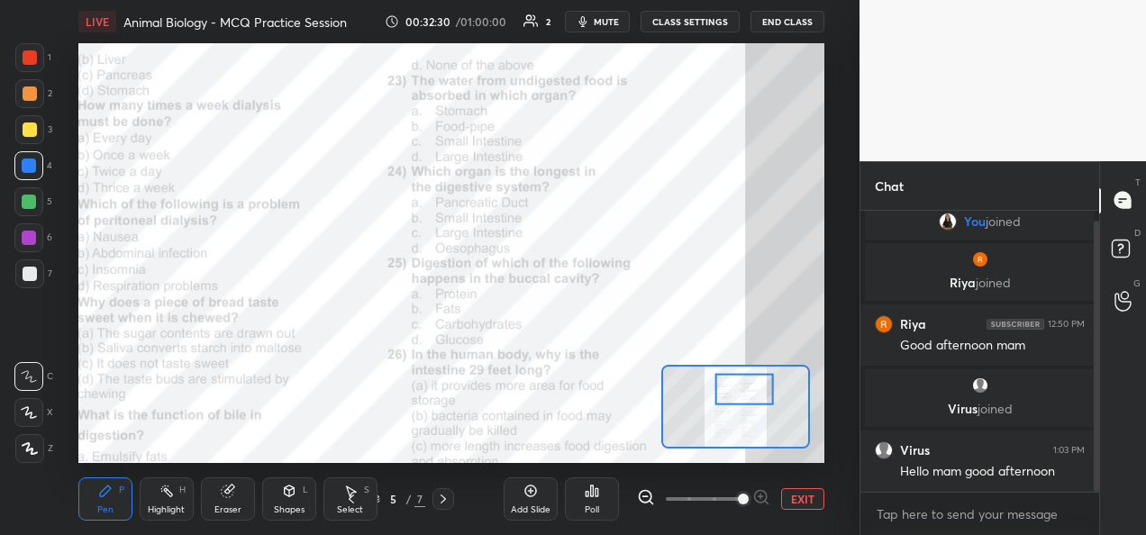
click at [36, 75] on div "1" at bounding box center [33, 61] width 36 height 36
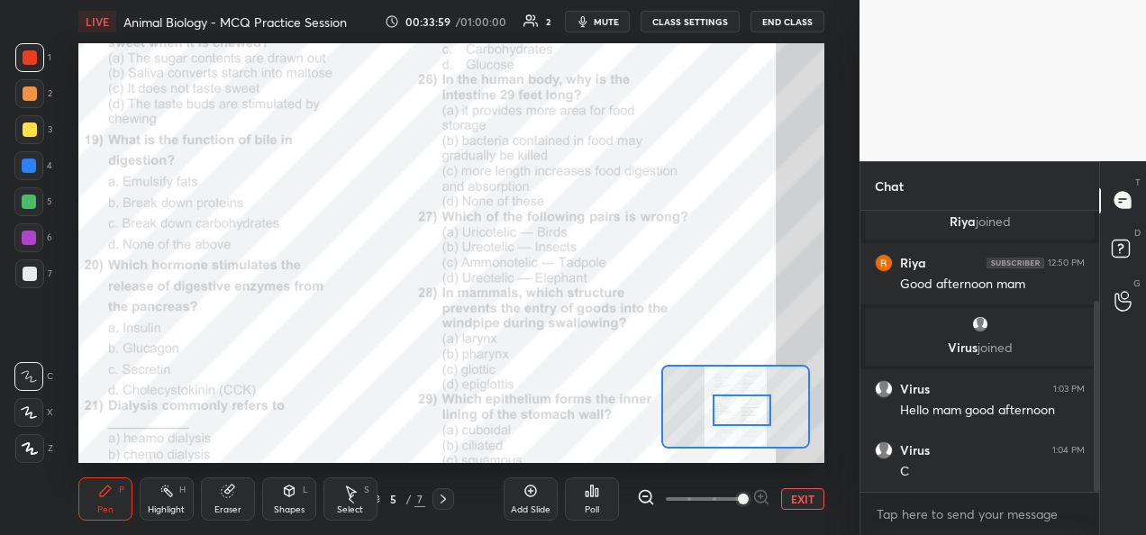
scroll to position [133, 0]
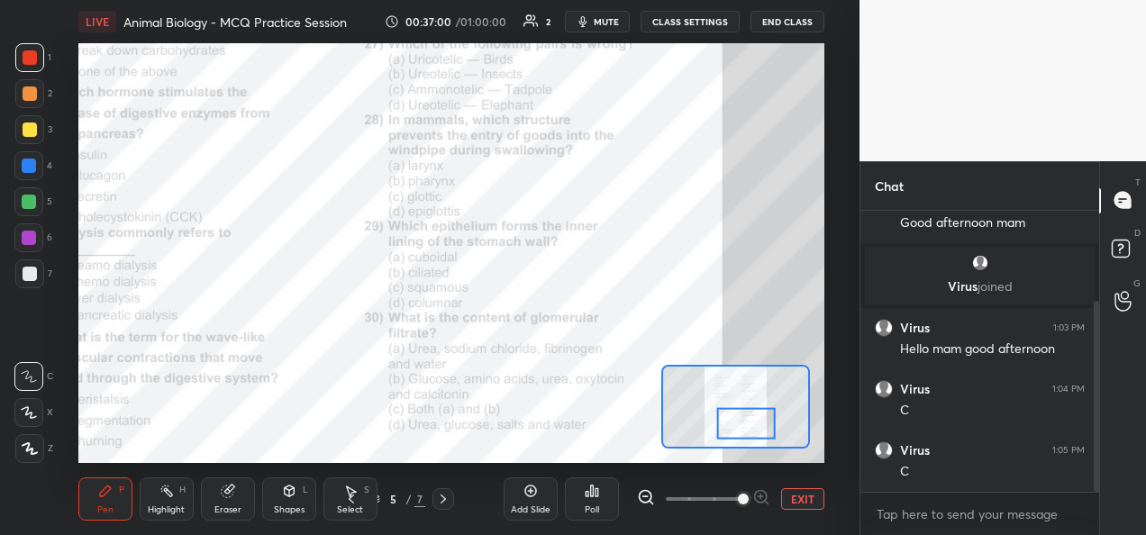
click at [794, 502] on button "EXIT" at bounding box center [802, 499] width 43 height 22
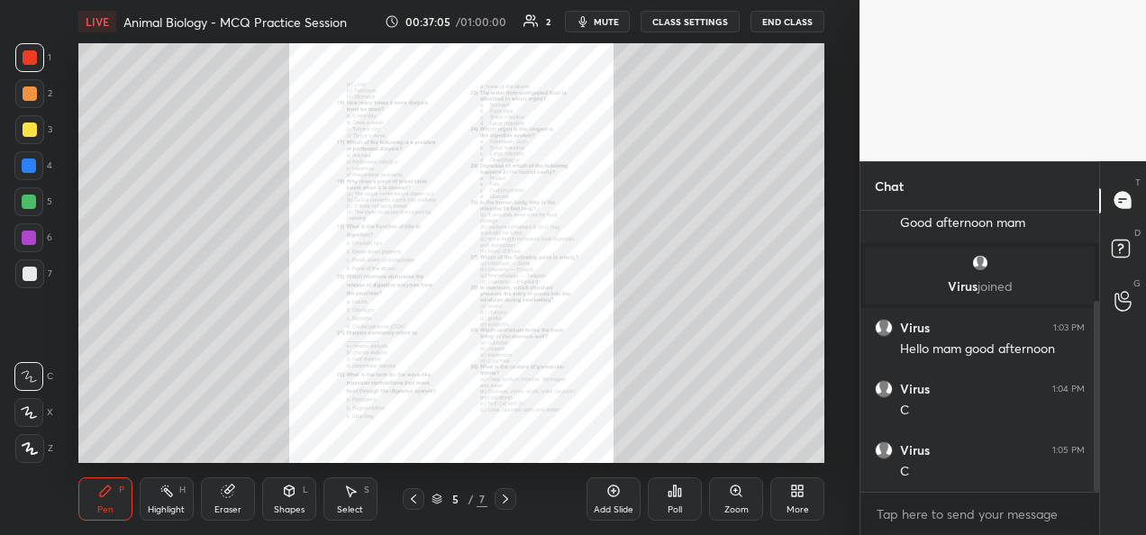
click at [504, 497] on icon at bounding box center [505, 499] width 14 height 14
click at [743, 506] on div "Zoom" at bounding box center [737, 510] width 24 height 9
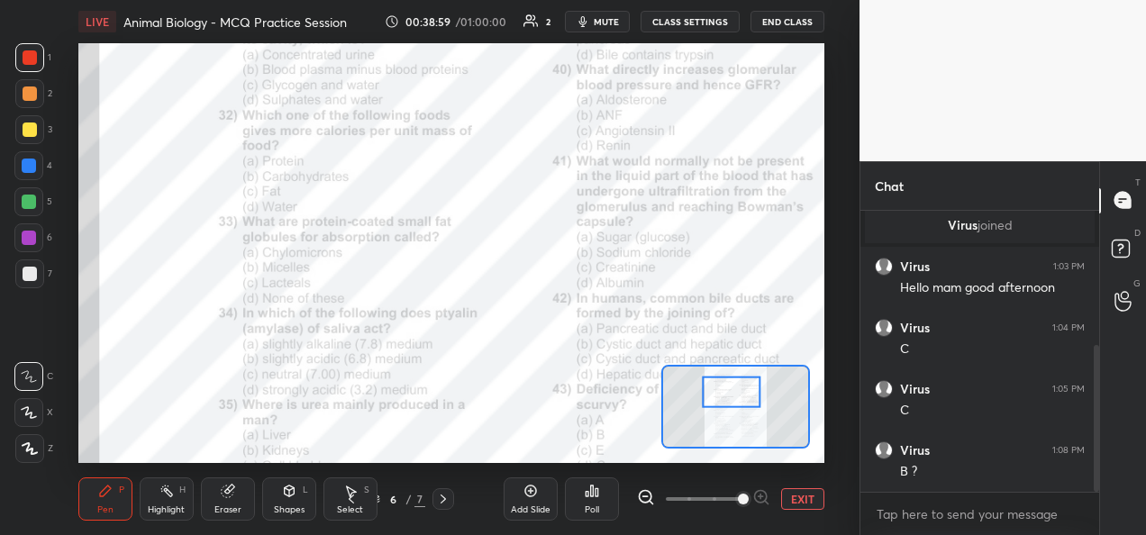
scroll to position [256, 0]
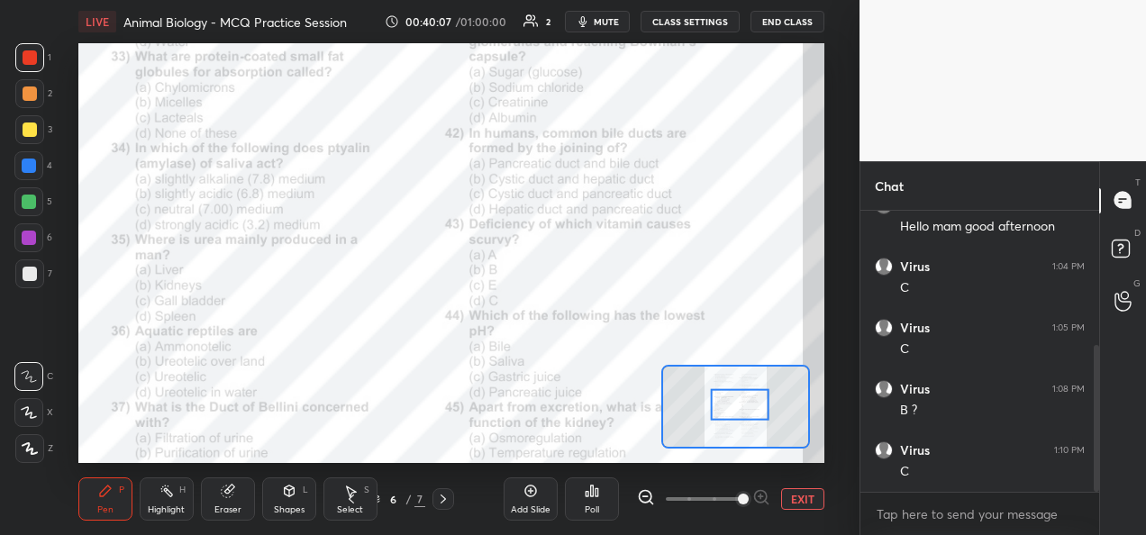
click at [697, 25] on button "CLASS SETTINGS" at bounding box center [690, 22] width 99 height 22
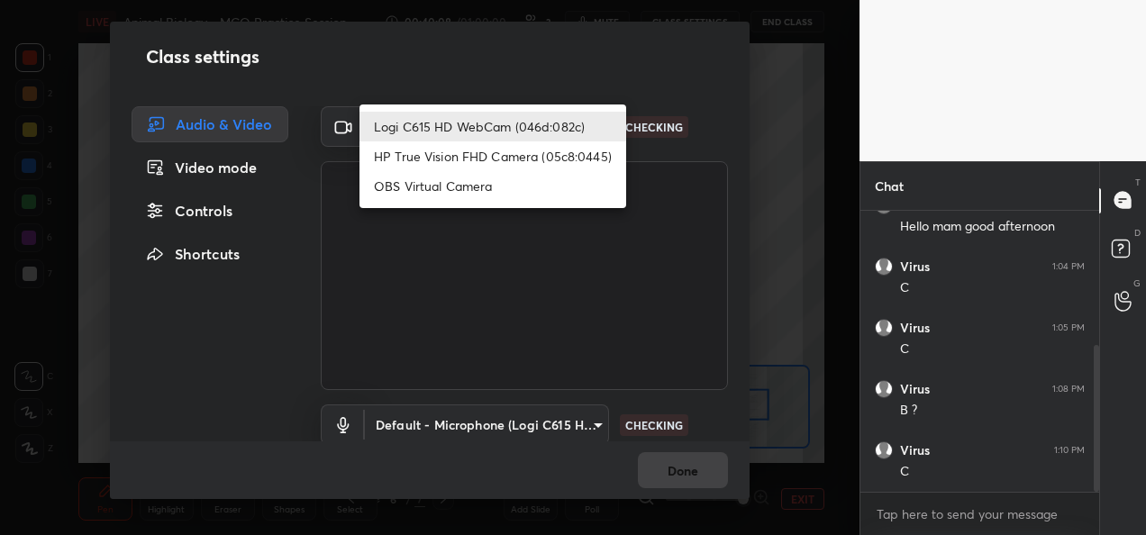
click at [533, 137] on body "1 2 3 4 5 6 7 C X Z C X Z E E Erase all H H LIVE Animal Biology - MCQ Practice …" at bounding box center [573, 267] width 1146 height 535
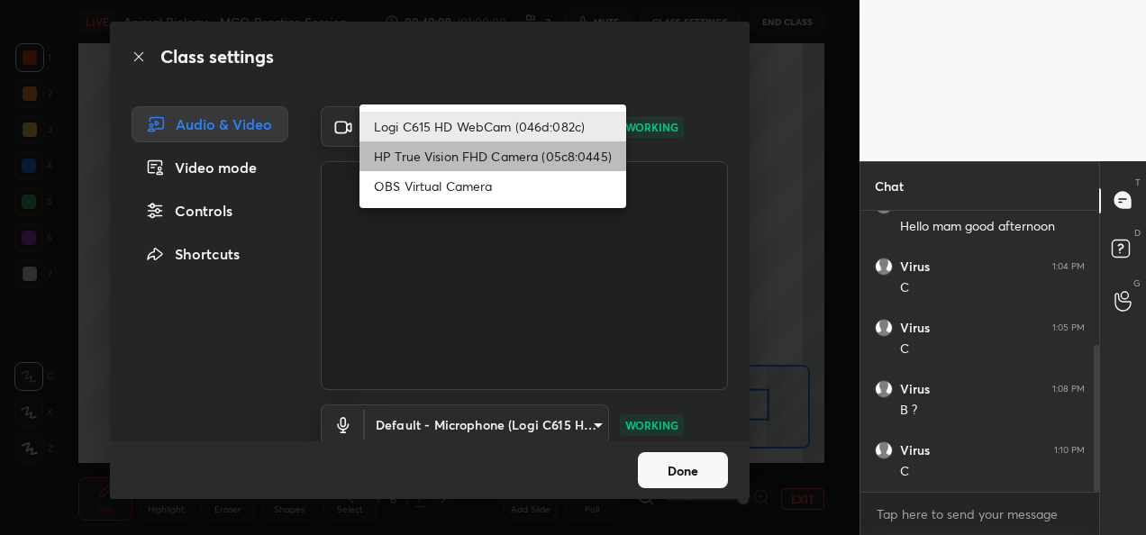
click at [493, 164] on li "HP True Vision FHD Camera (05c8:0445)" at bounding box center [493, 156] width 267 height 30
type input "bcf53276a89e7daf4ffafe53acaefef8a573b71029af250087ced6fea5ab325b"
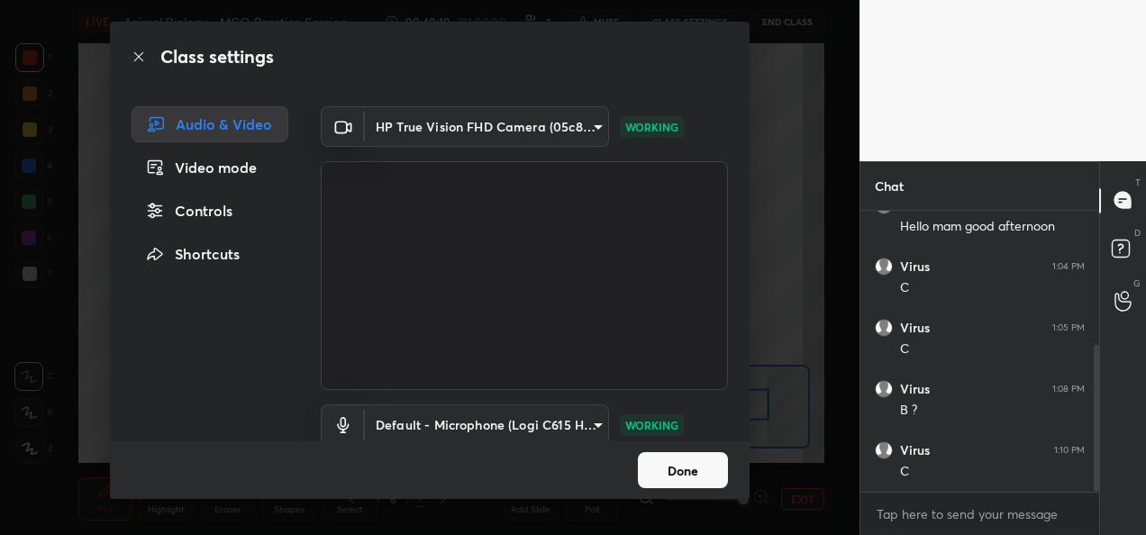
click at [669, 464] on button "Done" at bounding box center [683, 470] width 90 height 36
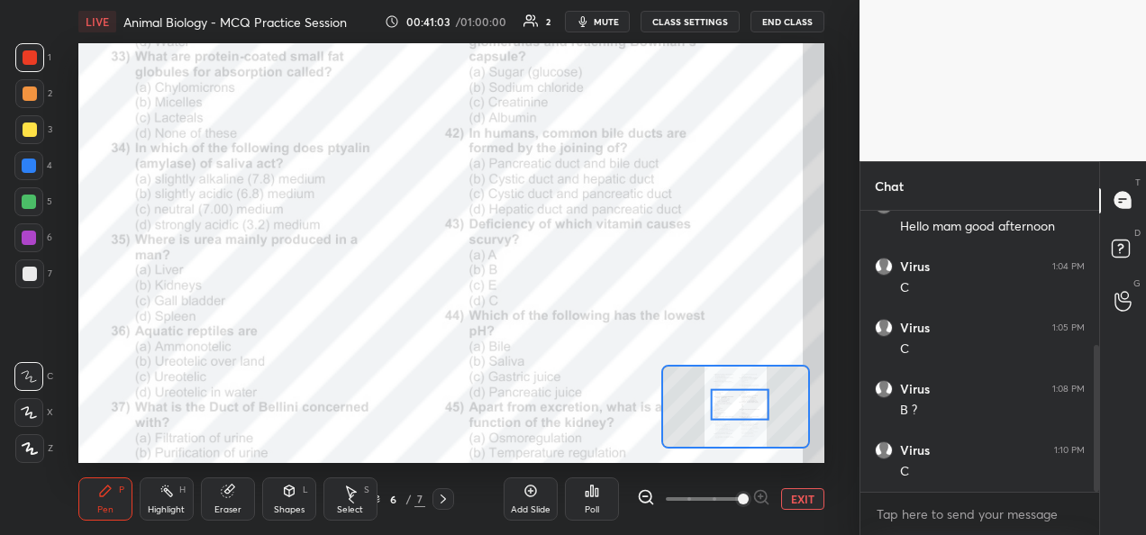
click at [698, 27] on button "CLASS SETTINGS" at bounding box center [690, 22] width 99 height 22
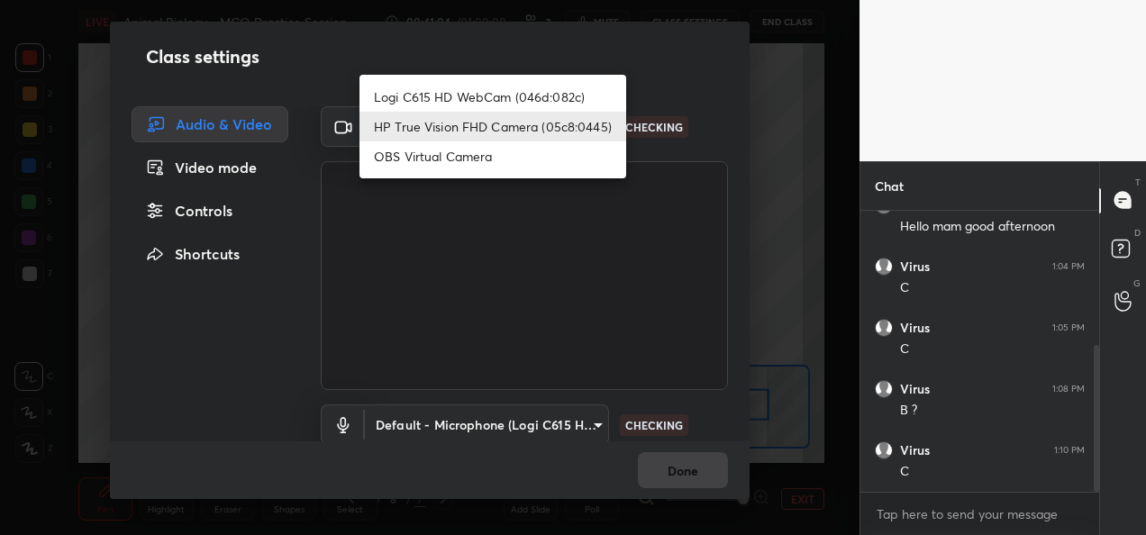
click at [562, 133] on body "1 2 3 4 5 6 7 C X Z C X Z E E Erase all H H LIVE Animal Biology - MCQ Practice …" at bounding box center [573, 267] width 1146 height 535
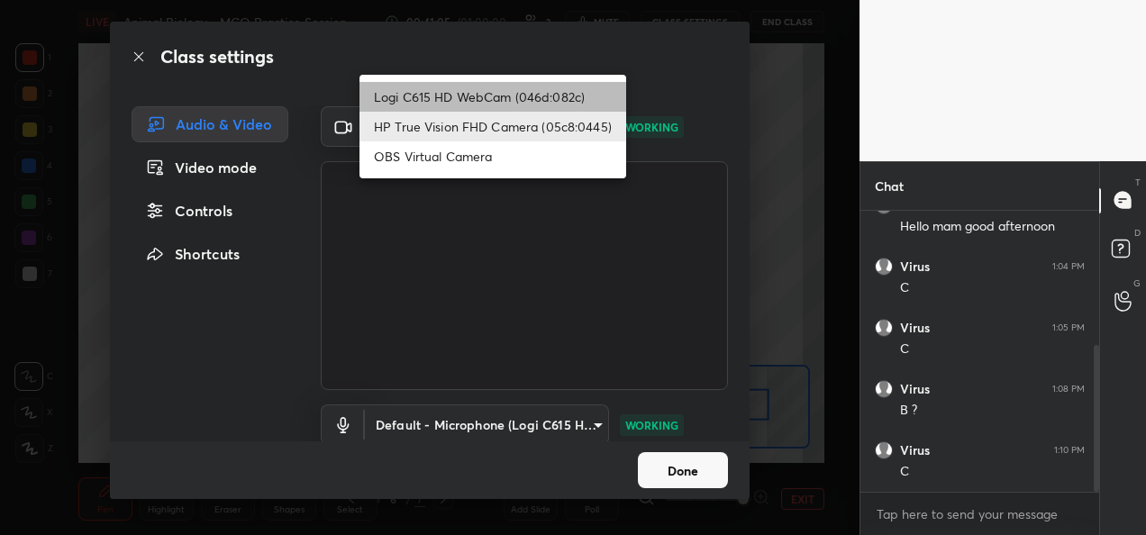
click at [544, 95] on li "Logi C615 HD WebCam (046d:082c)" at bounding box center [493, 97] width 267 height 30
type input "9a60a891c99e43c4f3b6c1c2af706b7568f7a8d24487825b1df04ecacc35332c"
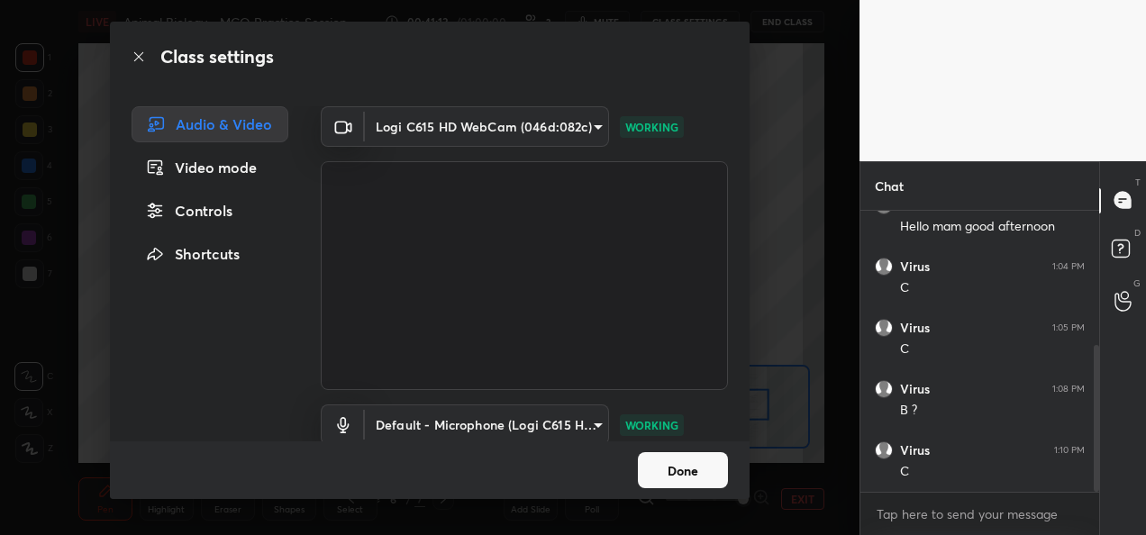
click at [647, 465] on button "Done" at bounding box center [683, 470] width 90 height 36
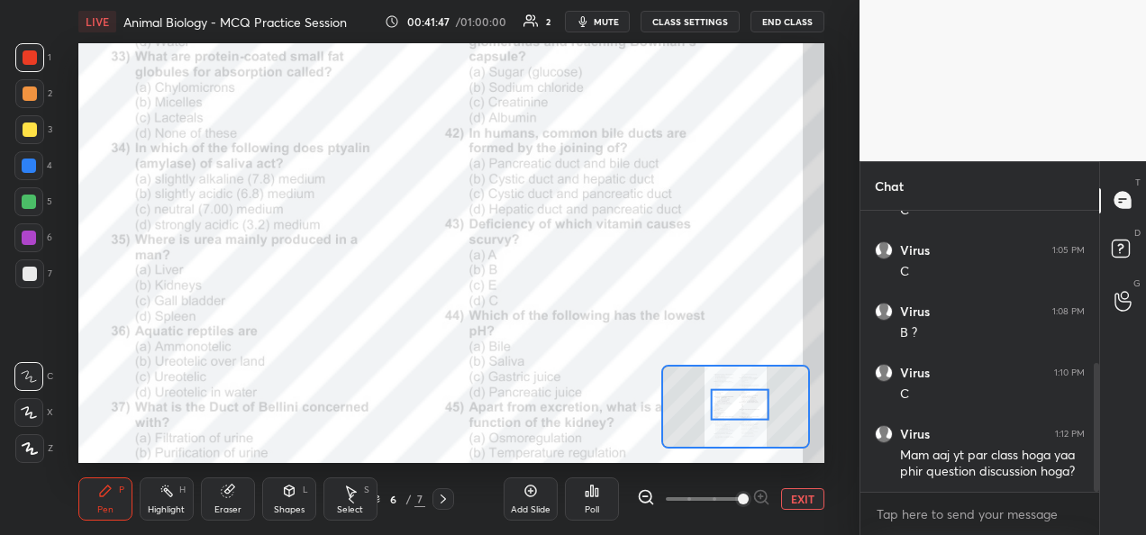
scroll to position [351, 0]
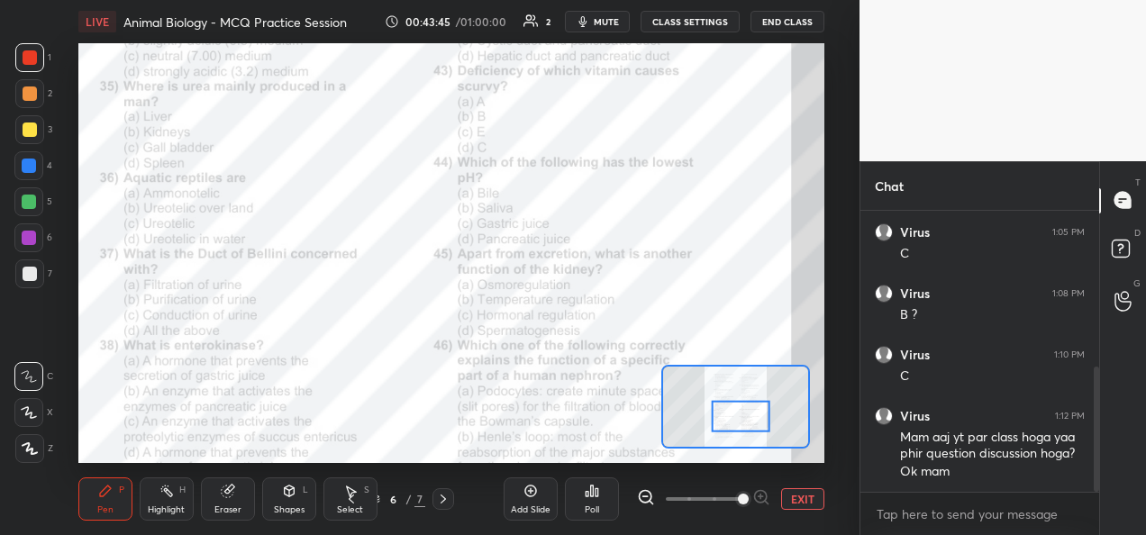
drag, startPoint x: 735, startPoint y: 406, endPoint x: 736, endPoint y: 418, distance: 11.7
click at [736, 418] on div at bounding box center [741, 416] width 59 height 32
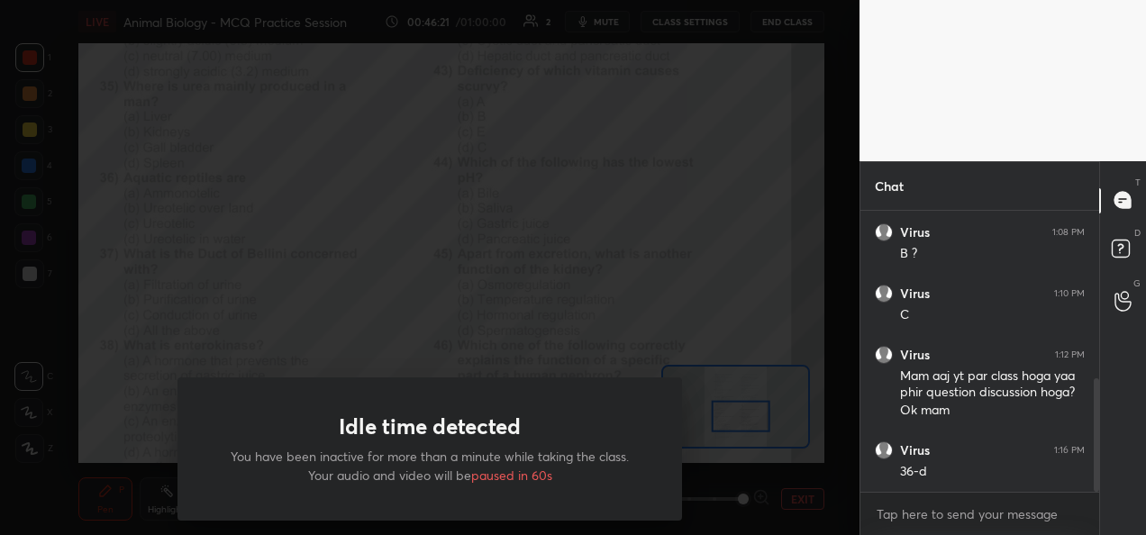
scroll to position [474, 0]
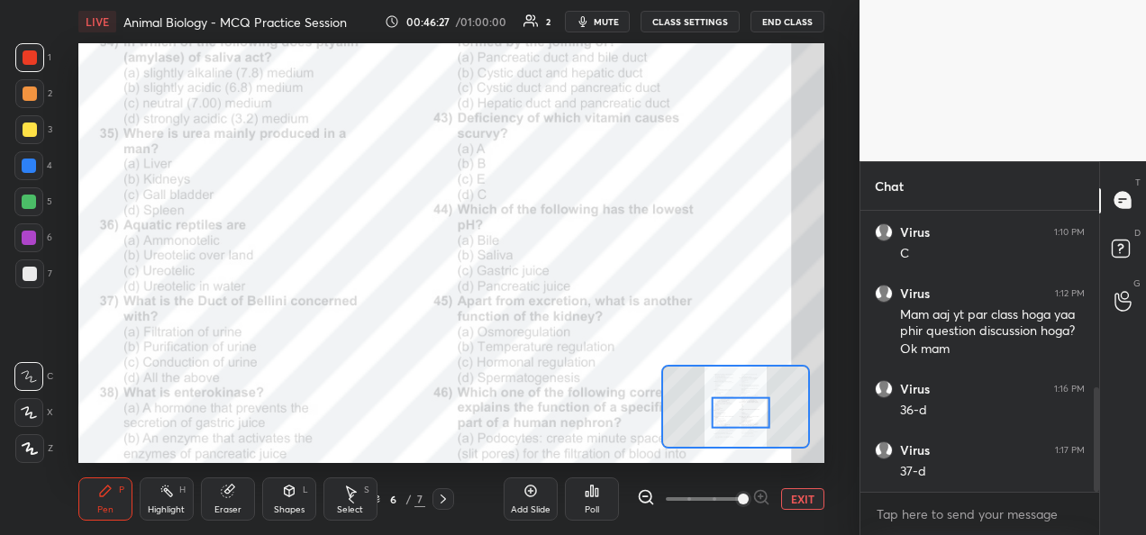
click at [743, 426] on div at bounding box center [741, 413] width 59 height 32
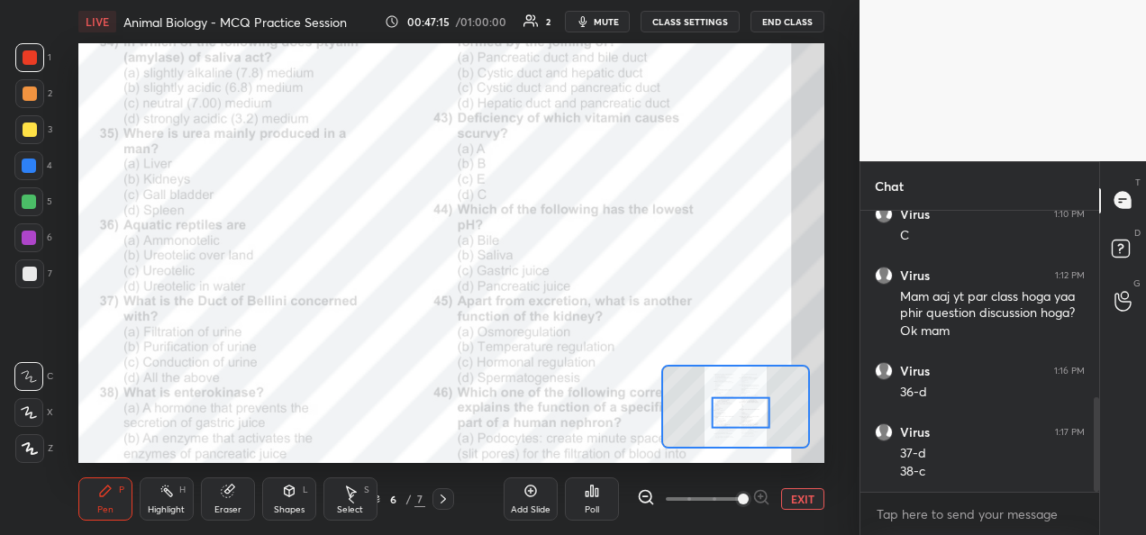
scroll to position [553, 0]
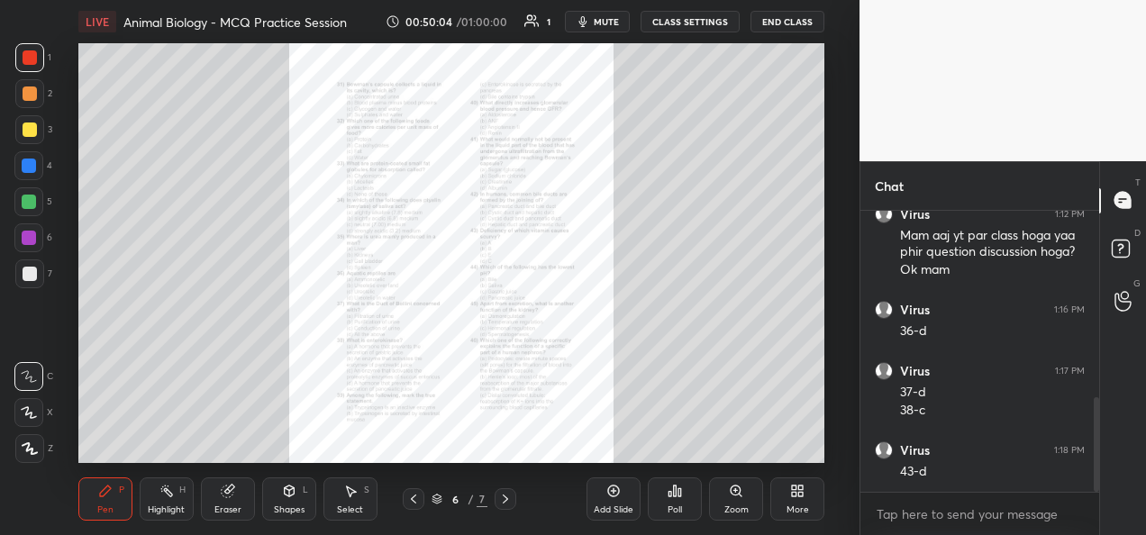
click at [746, 506] on div "Zoom" at bounding box center [737, 510] width 24 height 9
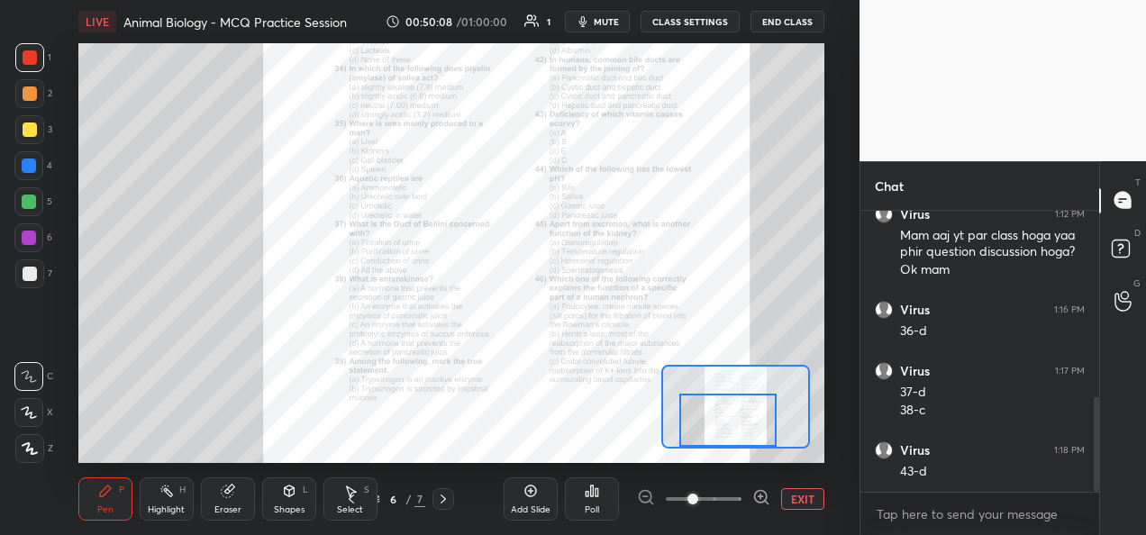
drag, startPoint x: 726, startPoint y: 401, endPoint x: 719, endPoint y: 424, distance: 23.7
click at [719, 424] on div at bounding box center [727, 420] width 97 height 53
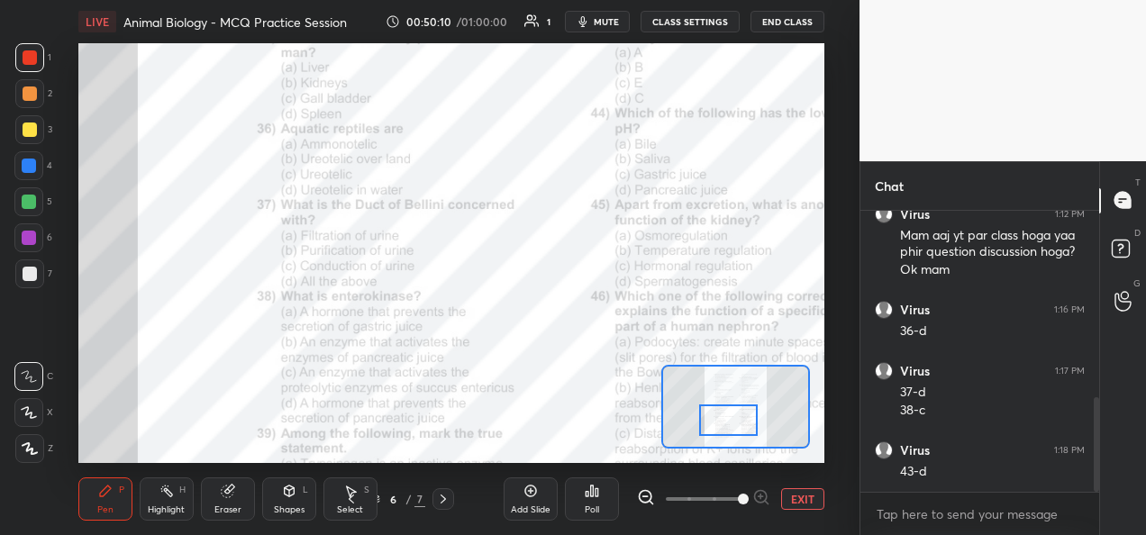
click at [739, 499] on span at bounding box center [704, 499] width 76 height 27
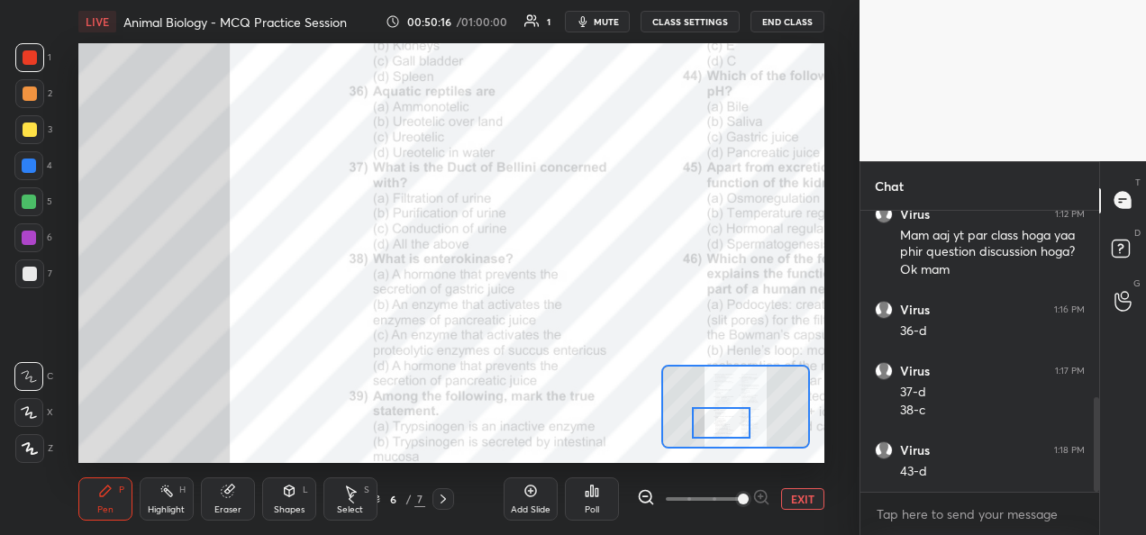
click at [724, 423] on div at bounding box center [721, 423] width 59 height 32
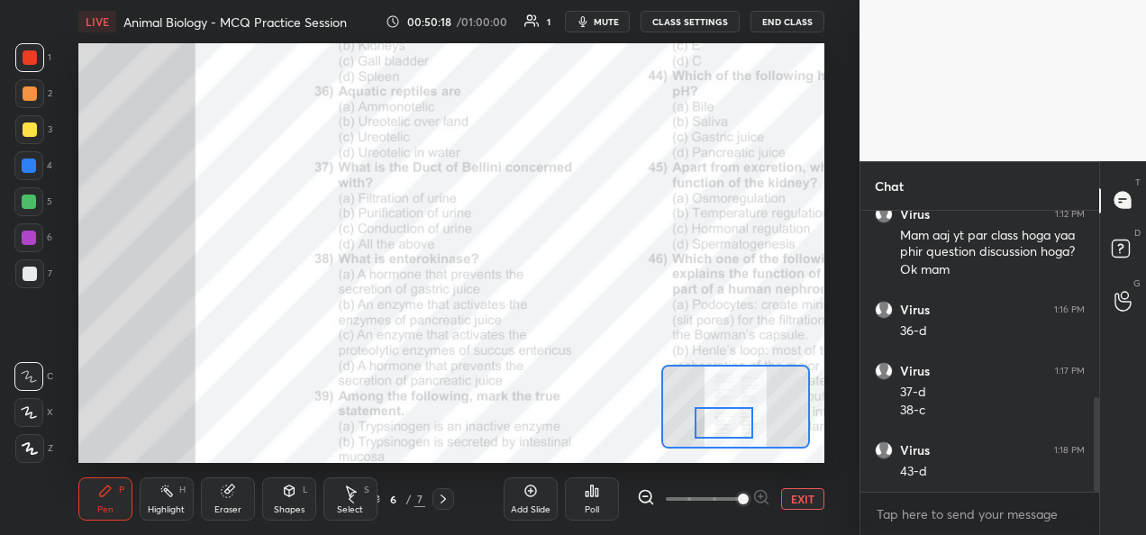
click at [726, 423] on div at bounding box center [724, 423] width 59 height 32
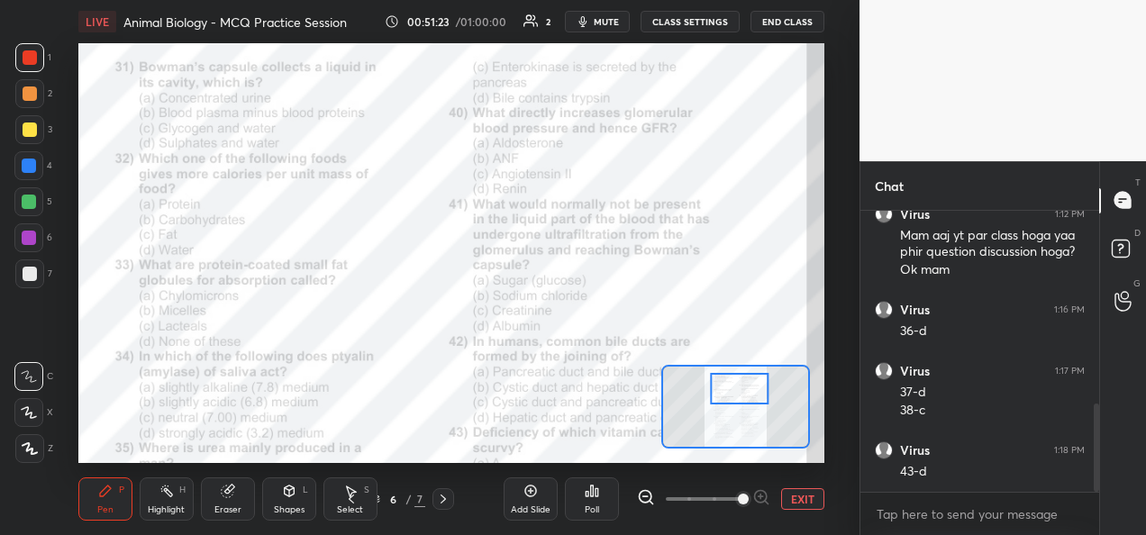
scroll to position [615, 0]
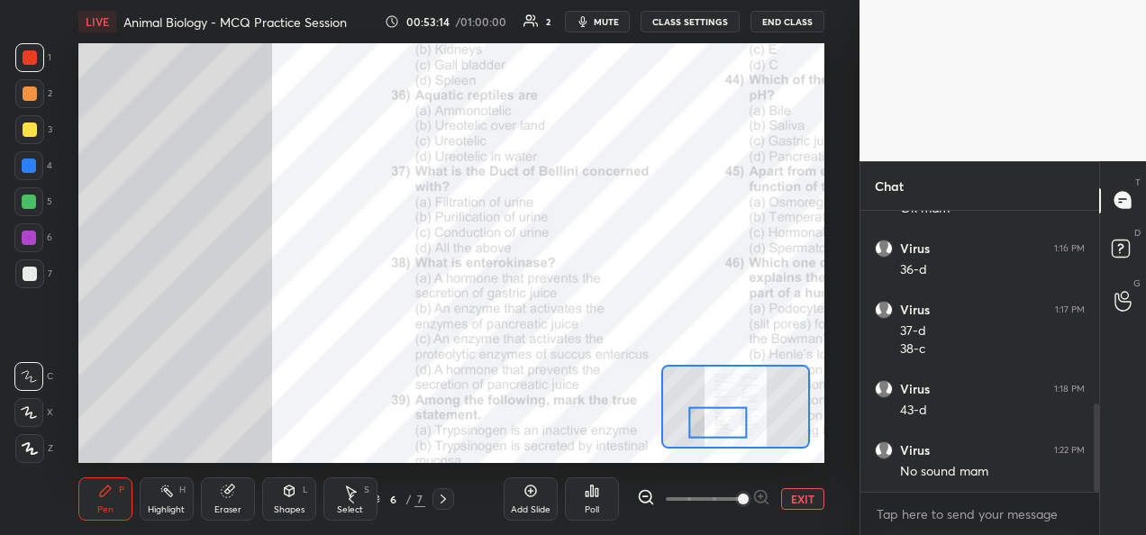
click at [738, 434] on div at bounding box center [717, 422] width 59 height 32
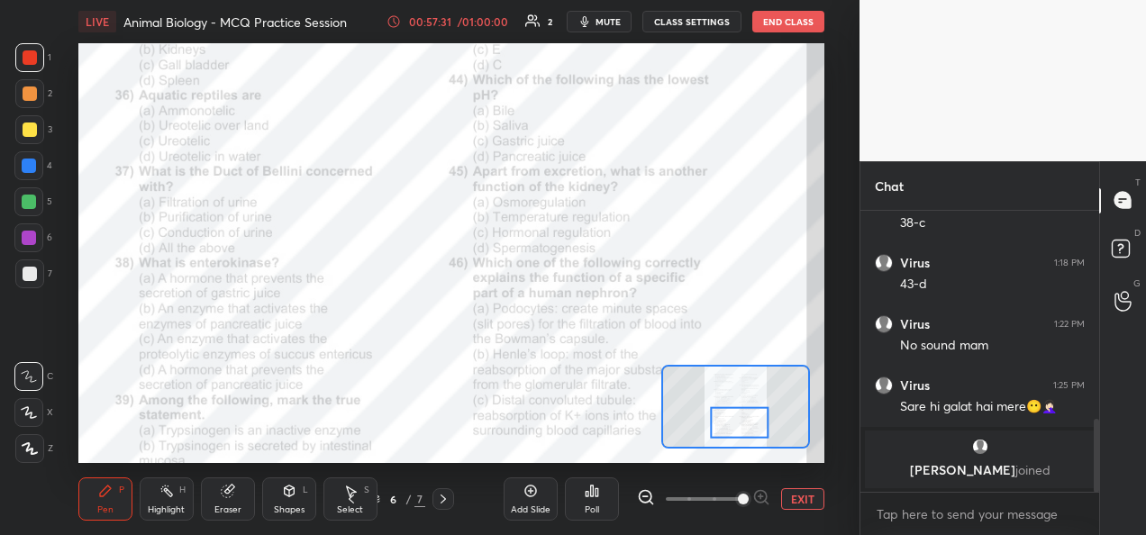
scroll to position [802, 0]
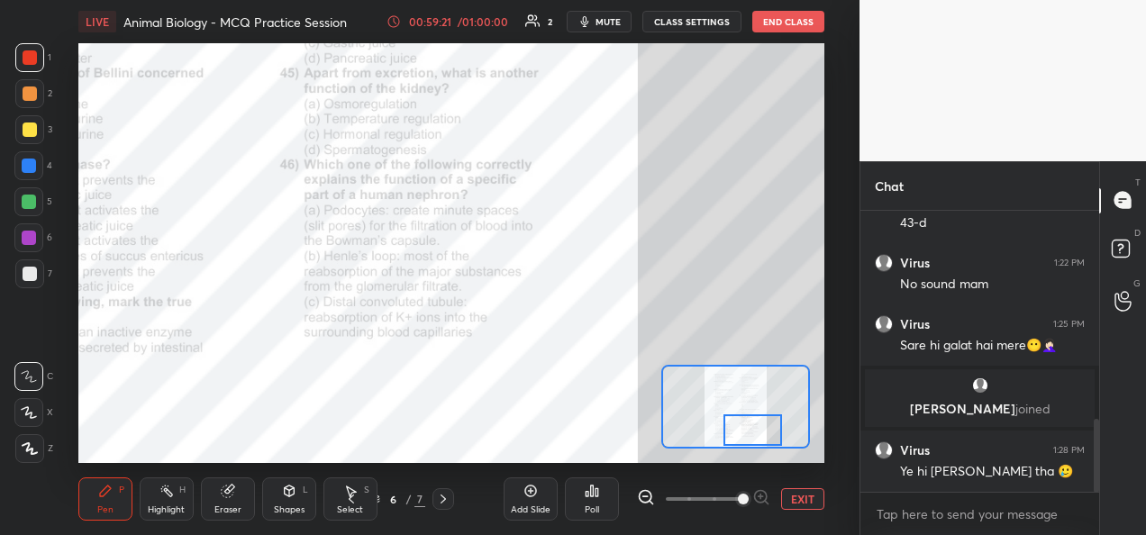
click at [521, 454] on div "Add Slide Poll EXIT" at bounding box center [664, 499] width 321 height 101
click at [531, 450] on div "Add Slide Poll EXIT" at bounding box center [664, 499] width 321 height 101
click at [538, 449] on div "Add Slide Poll EXIT" at bounding box center [664, 499] width 321 height 101
click at [547, 449] on div "Add Slide Poll EXIT" at bounding box center [664, 499] width 321 height 101
click at [550, 451] on div "Add Slide Poll EXIT" at bounding box center [664, 499] width 321 height 101
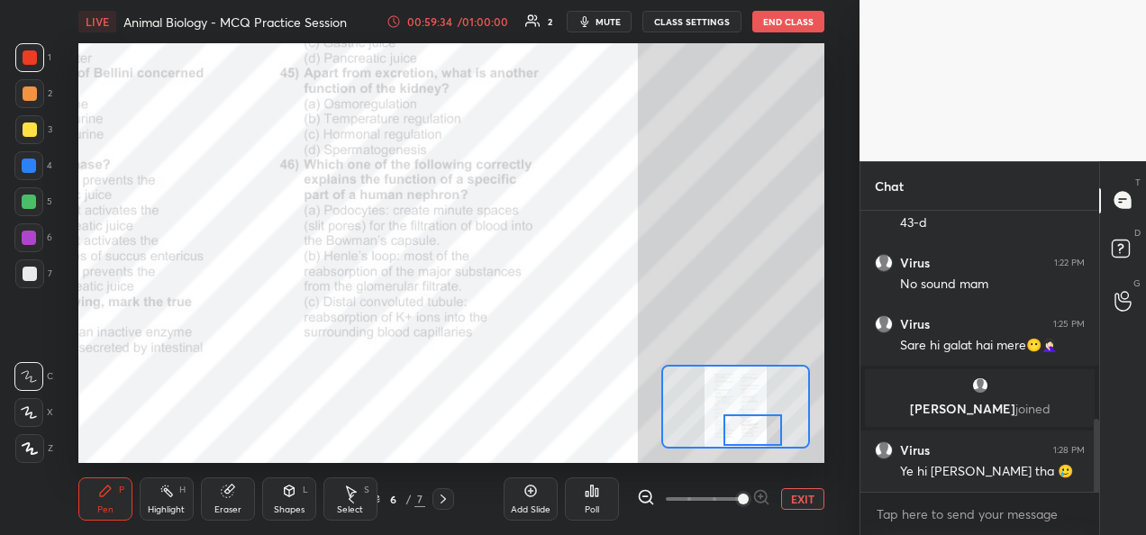
click at [443, 505] on icon at bounding box center [443, 499] width 14 height 14
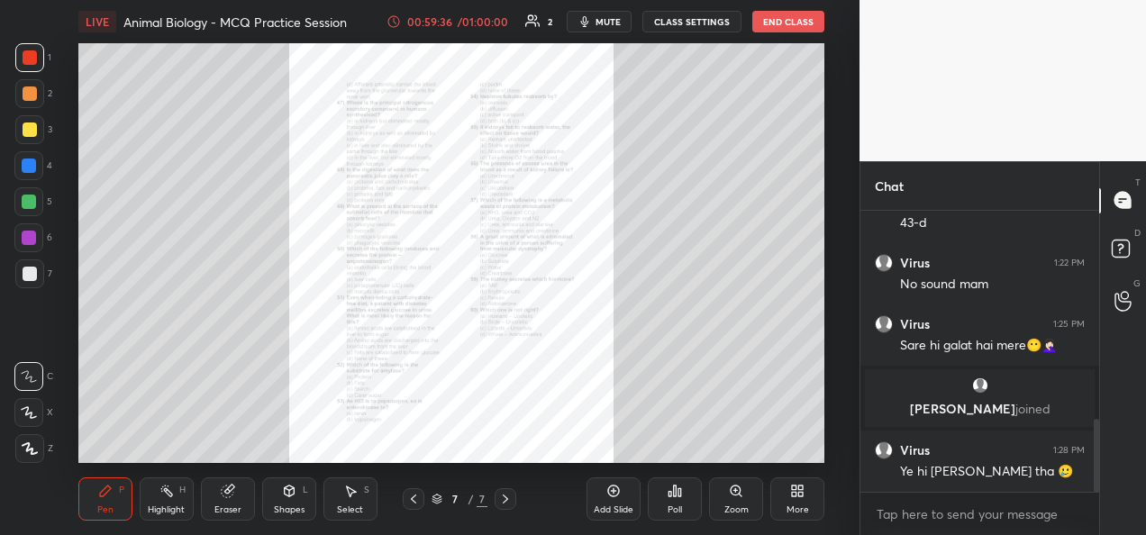
click at [738, 509] on div "Zoom" at bounding box center [737, 510] width 24 height 9
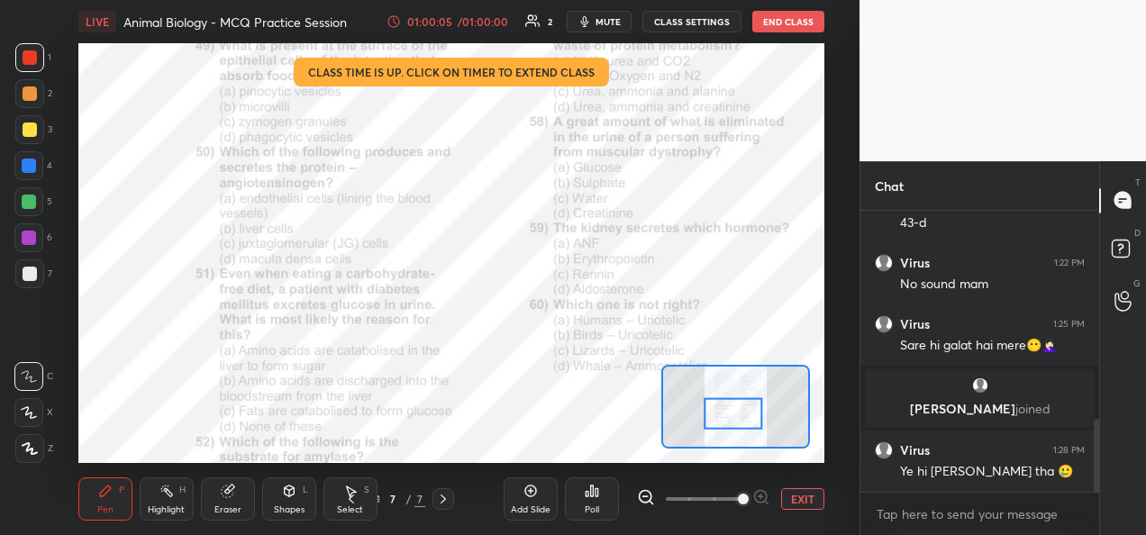
click at [803, 505] on button "EXIT" at bounding box center [802, 499] width 43 height 22
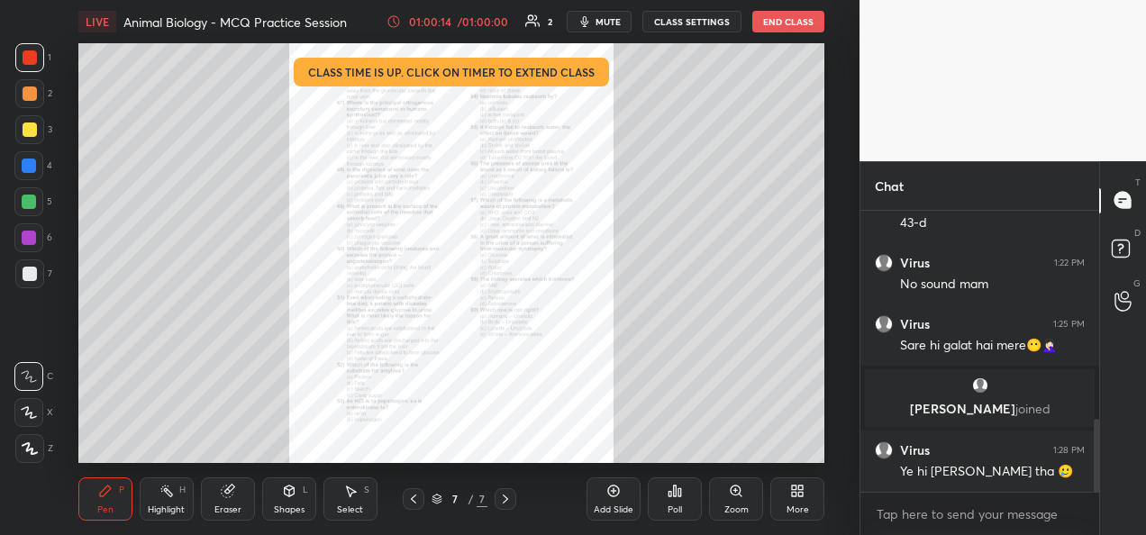
click at [442, 507] on div "7 / 7" at bounding box center [460, 499] width 114 height 22
click at [434, 498] on icon at bounding box center [437, 499] width 11 height 11
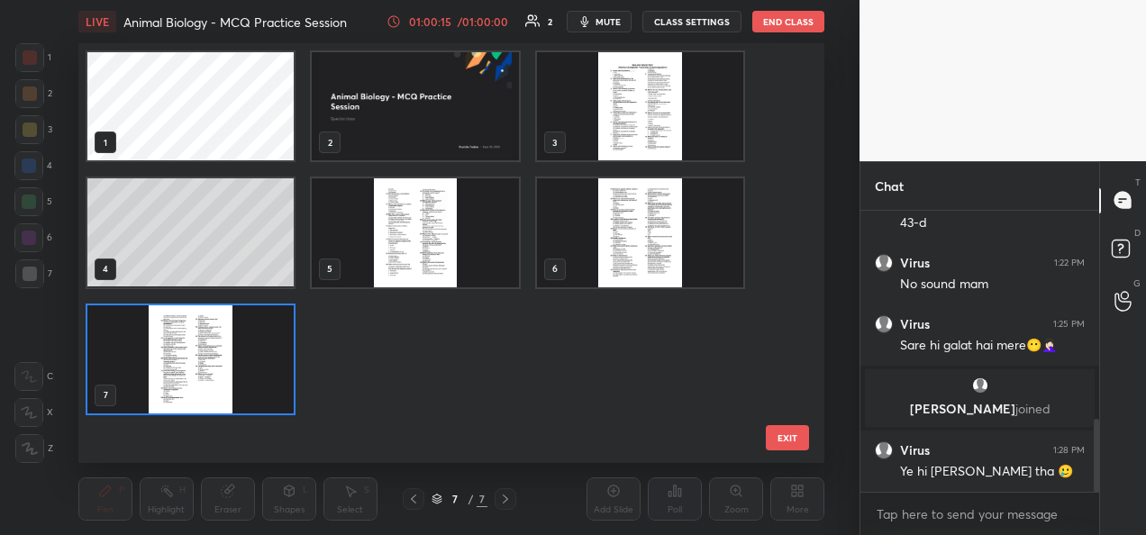
scroll to position [415, 737]
click at [780, 437] on button "EXIT" at bounding box center [787, 437] width 43 height 25
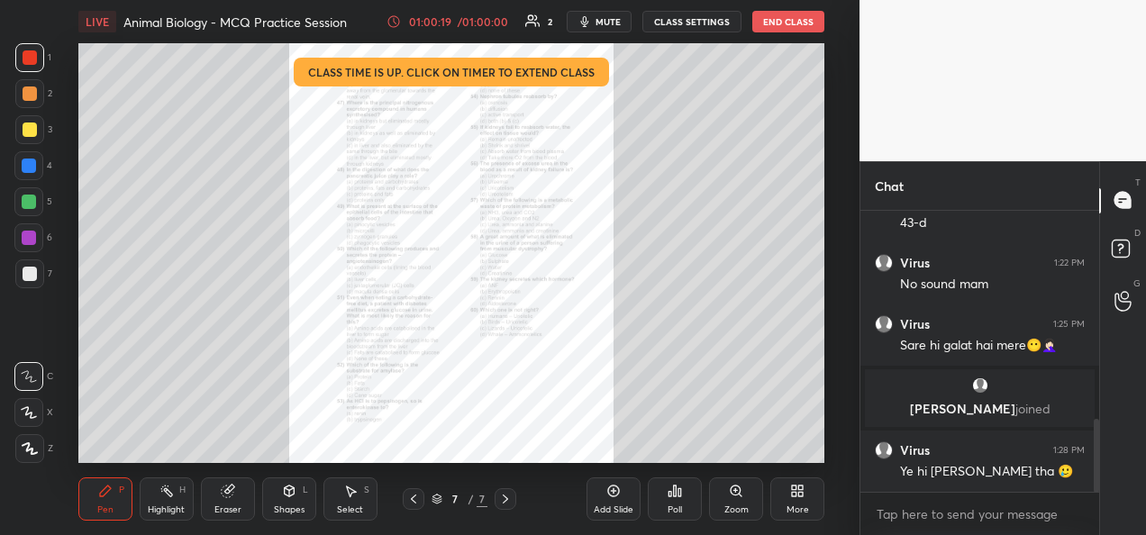
click at [603, 503] on div "Add Slide" at bounding box center [614, 499] width 54 height 43
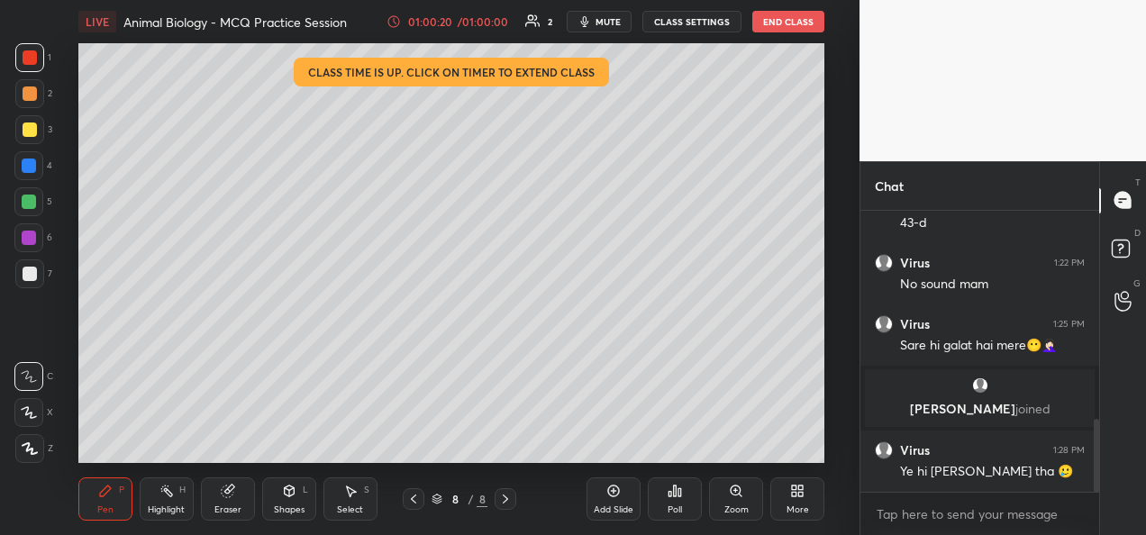
click at [32, 279] on div at bounding box center [30, 274] width 14 height 14
click at [32, 450] on icon at bounding box center [30, 448] width 14 height 11
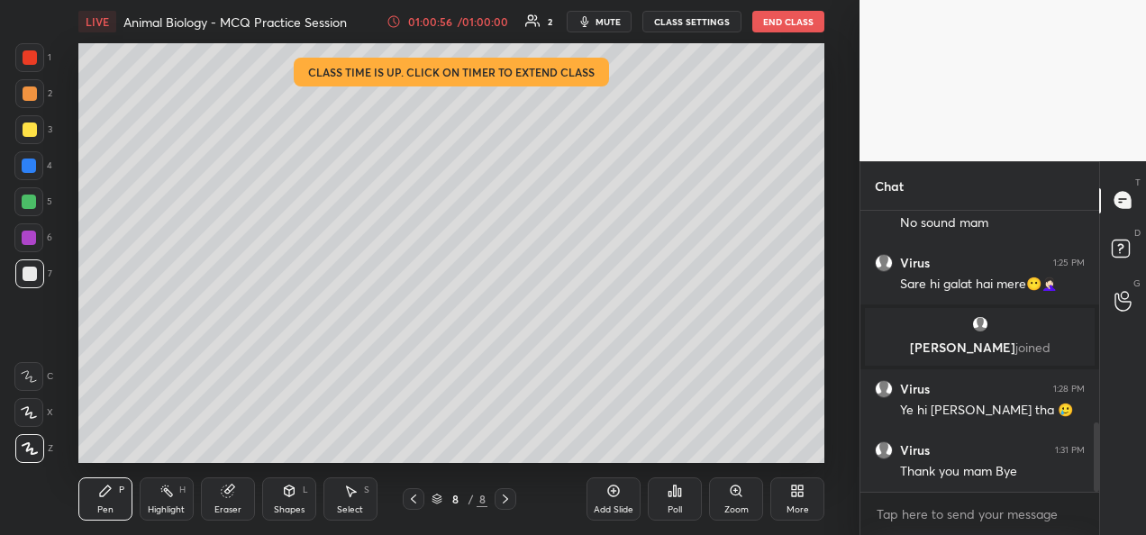
click at [810, 23] on button "End Class" at bounding box center [788, 22] width 72 height 22
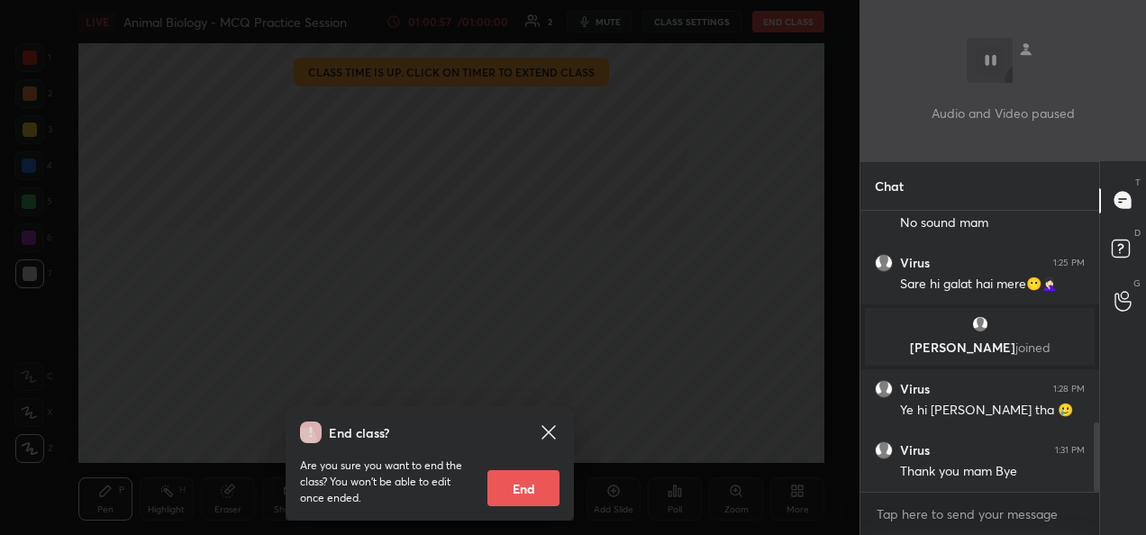
click at [530, 489] on button "End" at bounding box center [524, 488] width 72 height 36
type textarea "x"
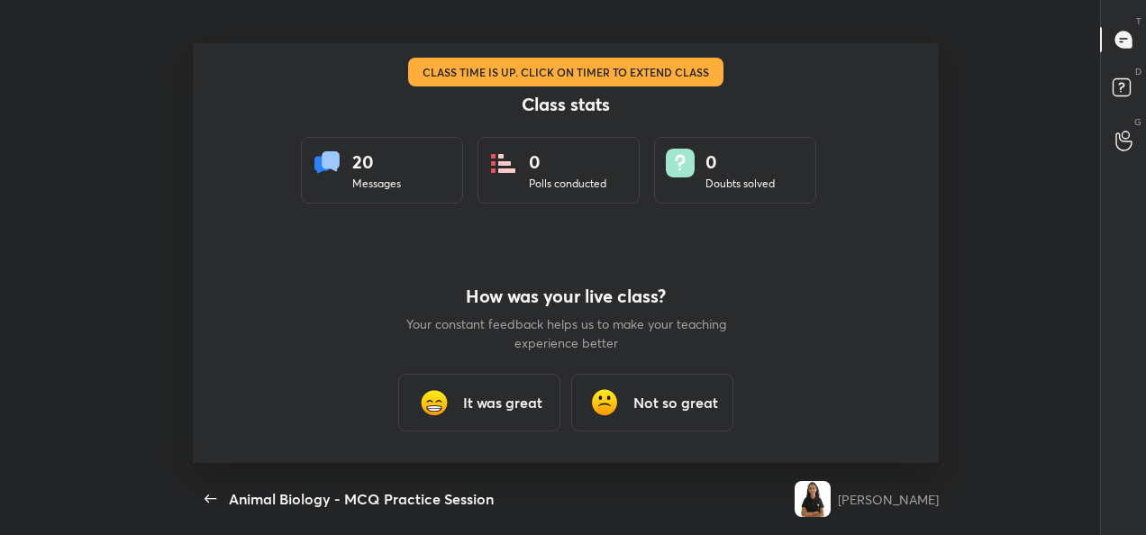
scroll to position [0, 0]
